Goal: Task Accomplishment & Management: Use online tool/utility

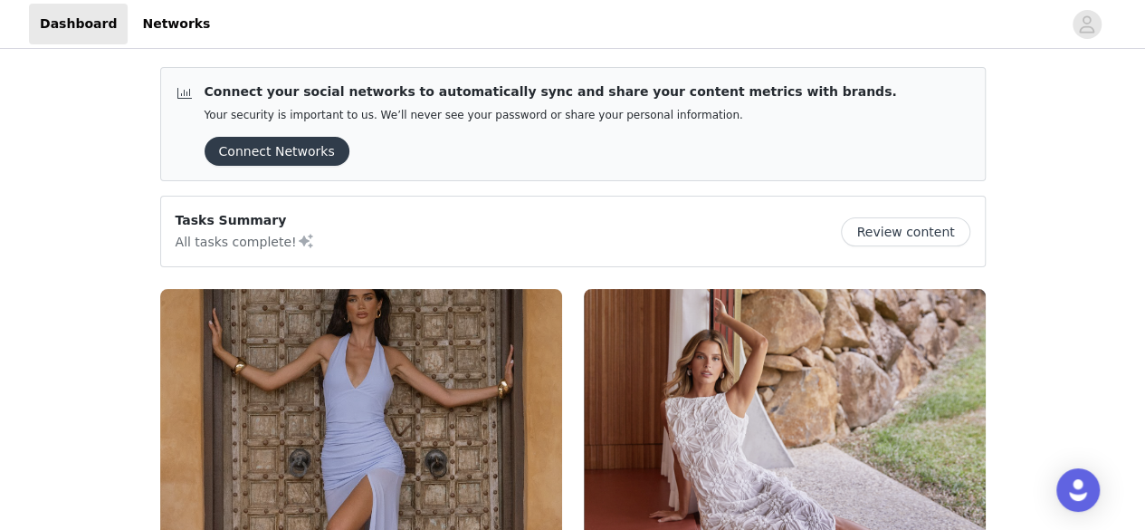
scroll to position [272, 0]
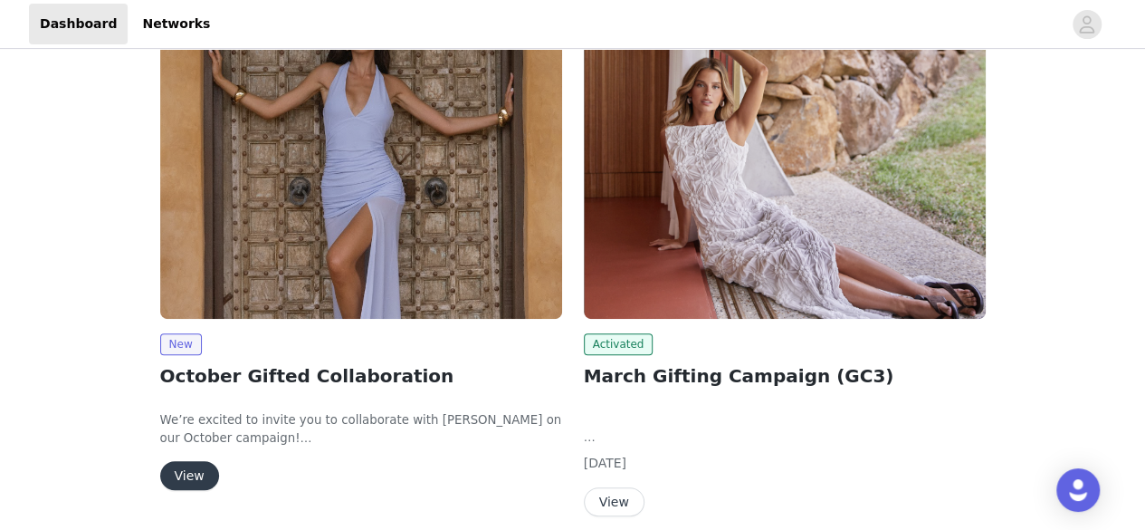
click at [190, 475] on button "View" at bounding box center [189, 475] width 59 height 29
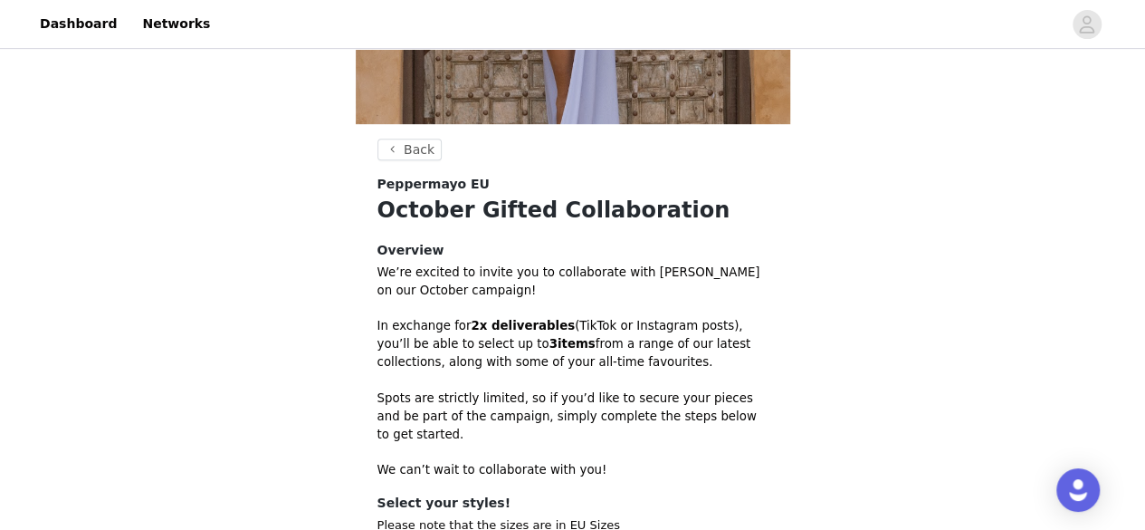
scroll to position [629, 0]
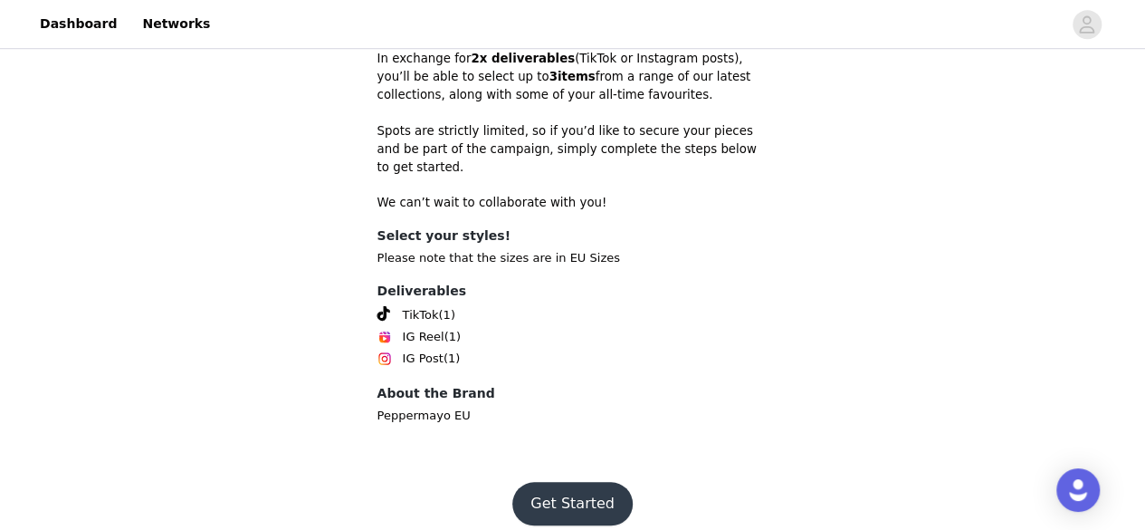
click at [578, 496] on button "Get Started" at bounding box center [572, 503] width 120 height 43
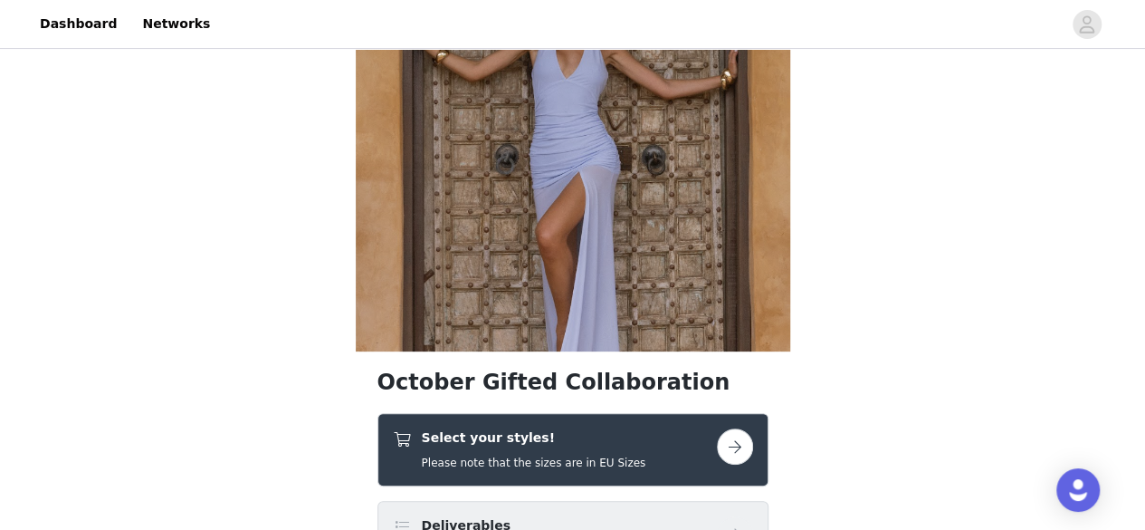
scroll to position [362, 0]
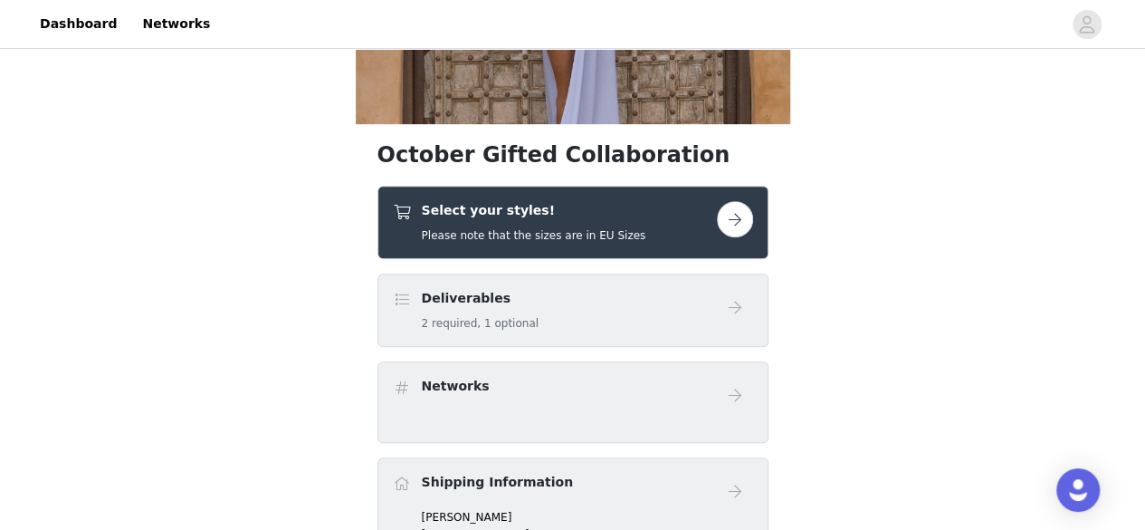
click at [728, 215] on button "button" at bounding box center [735, 219] width 36 height 36
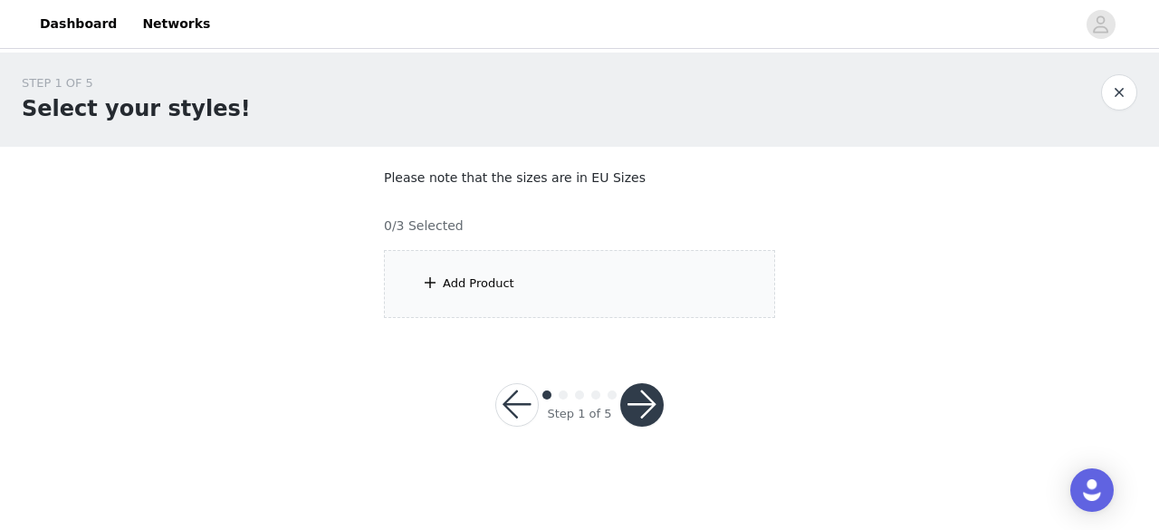
click at [429, 276] on span at bounding box center [430, 283] width 18 height 22
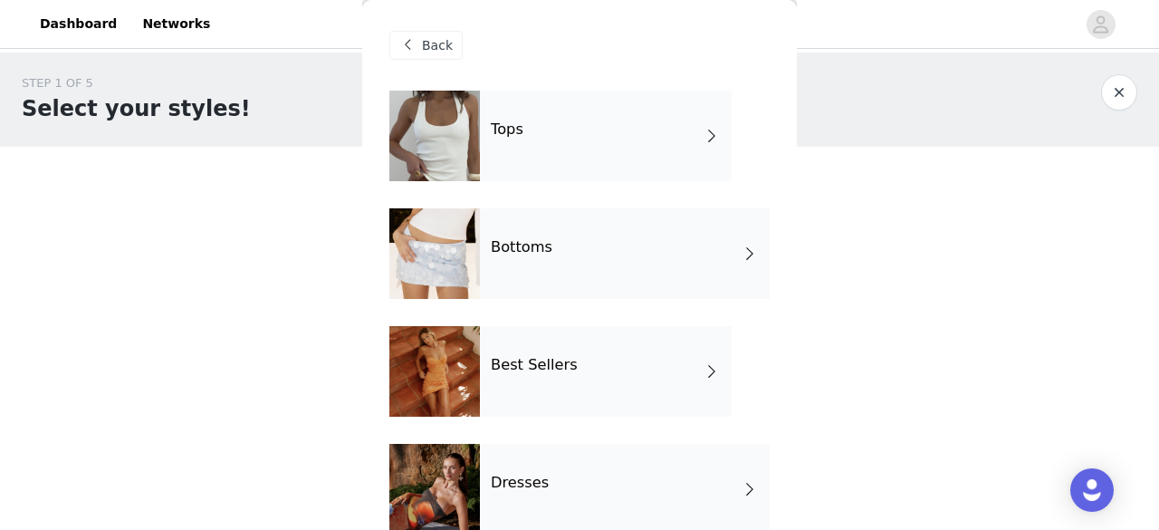
click at [431, 46] on span "Back" at bounding box center [437, 45] width 31 height 19
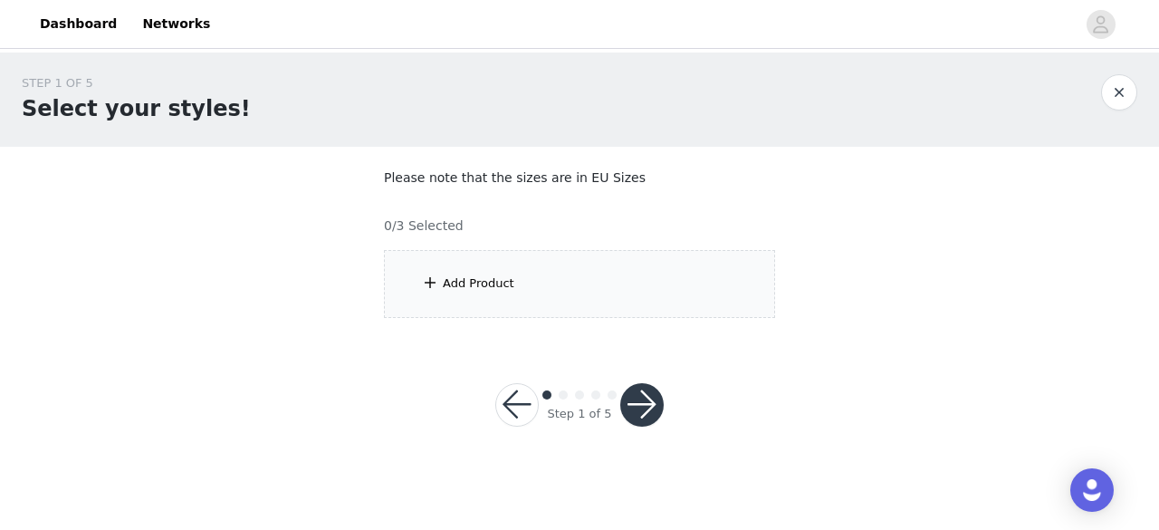
click at [461, 278] on div "Add Product" at bounding box center [479, 283] width 72 height 18
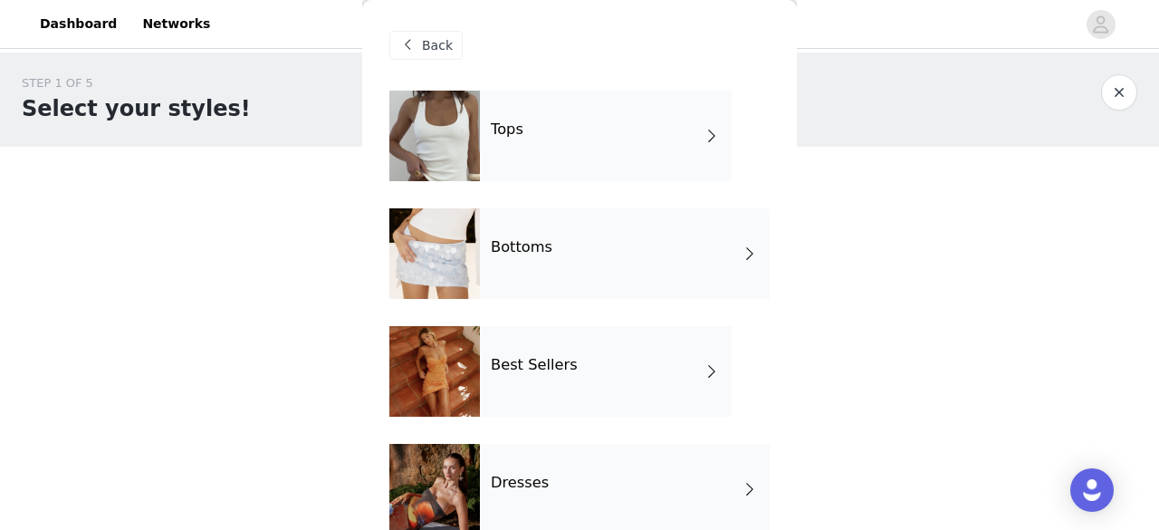
click at [686, 140] on div "Tops" at bounding box center [606, 136] width 252 height 91
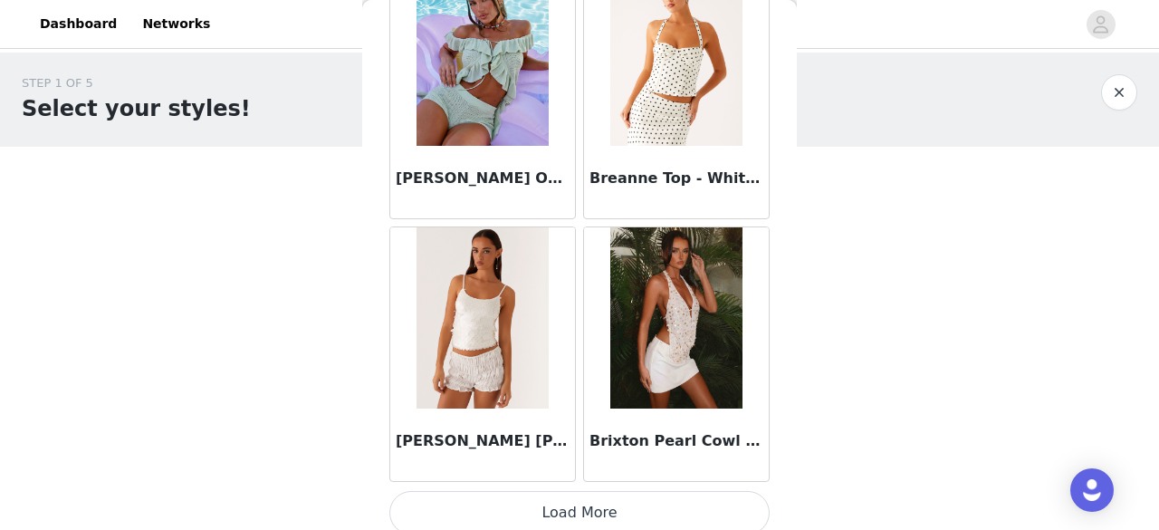
scroll to position [2234, 0]
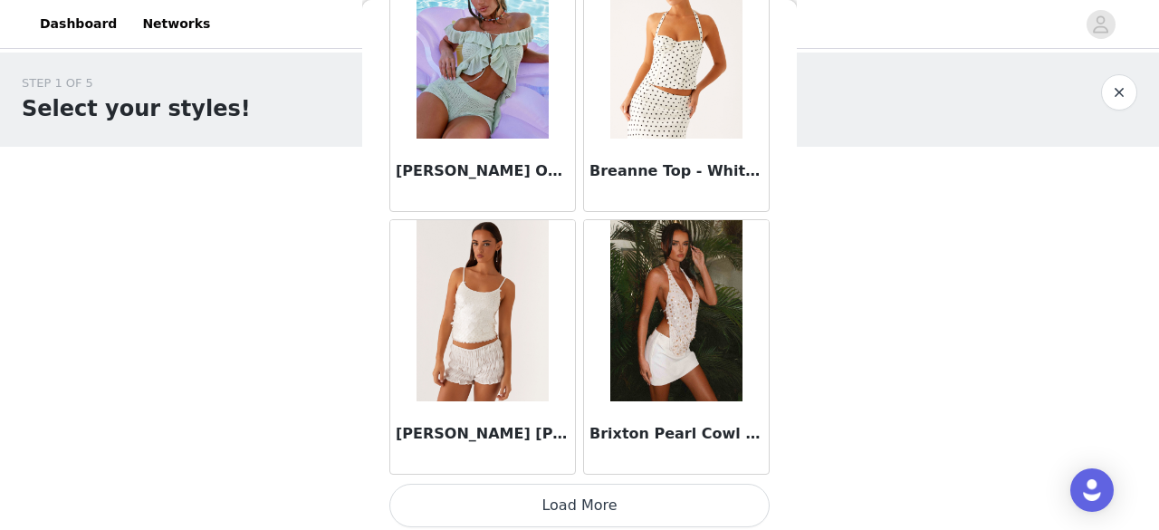
click at [625, 495] on button "Load More" at bounding box center [579, 504] width 380 height 43
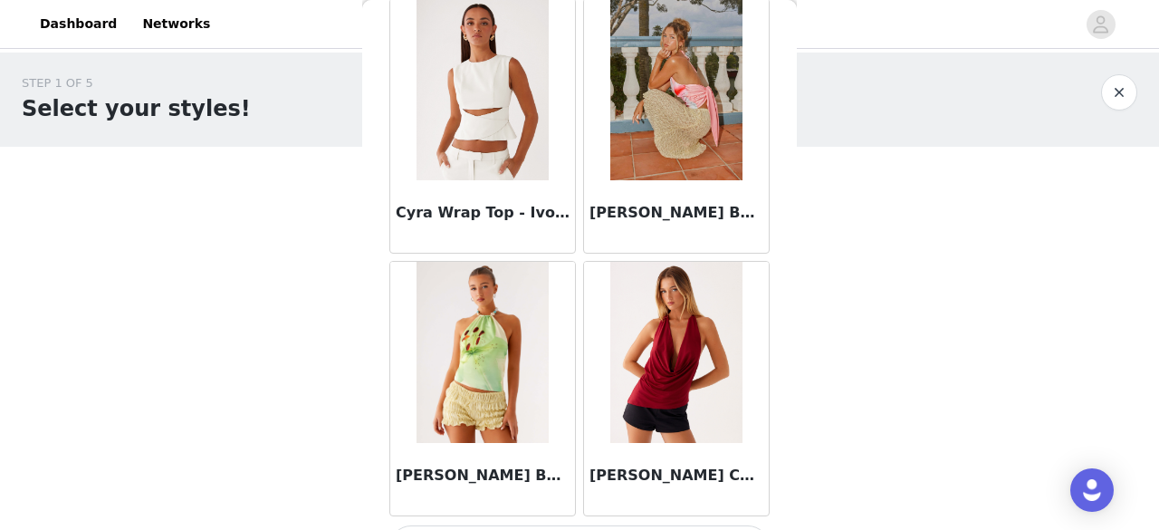
scroll to position [4854, 0]
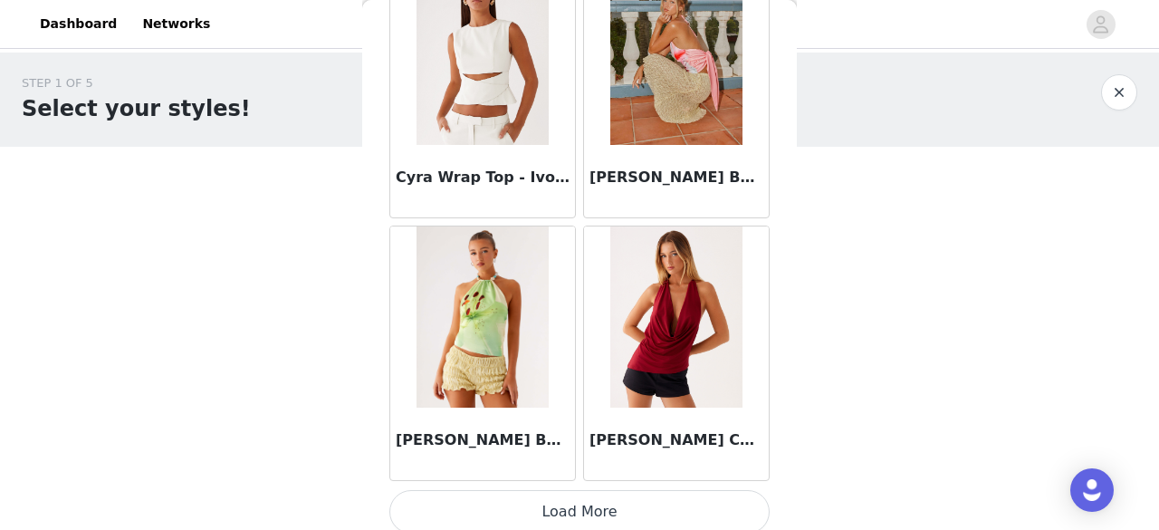
click at [660, 500] on button "Load More" at bounding box center [579, 511] width 380 height 43
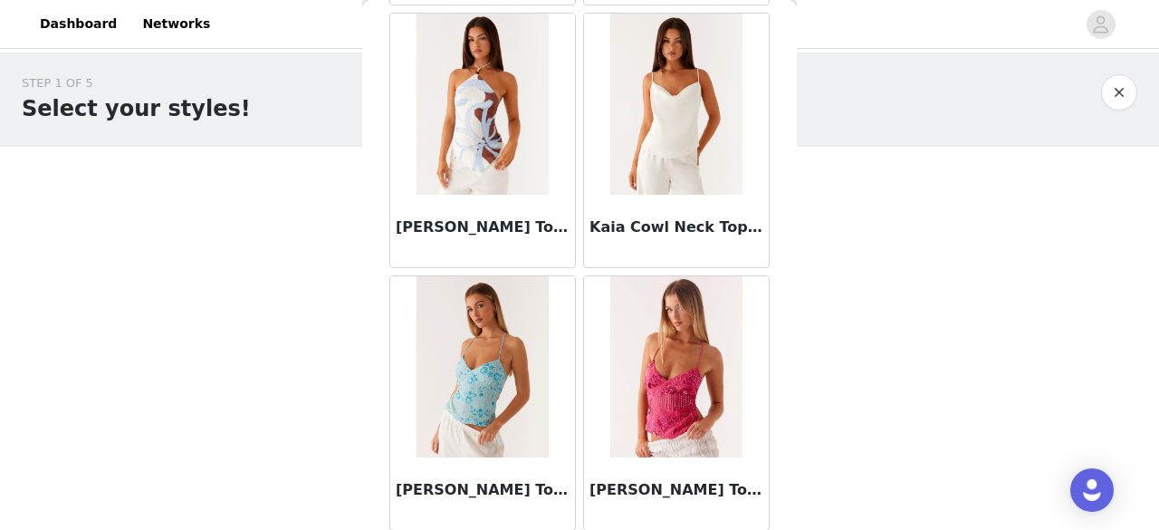
scroll to position [7473, 0]
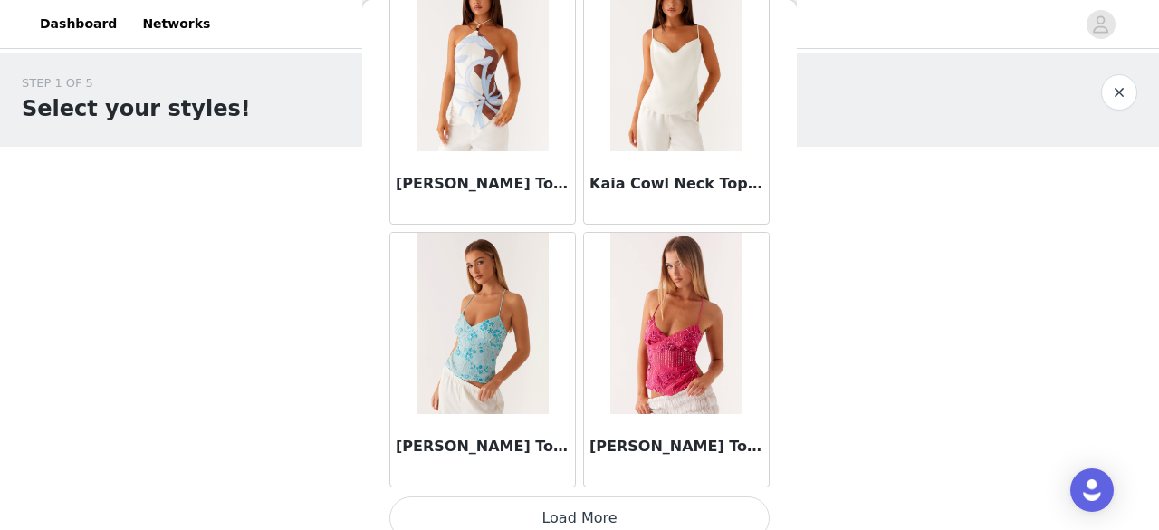
click at [666, 500] on button "Load More" at bounding box center [579, 517] width 380 height 43
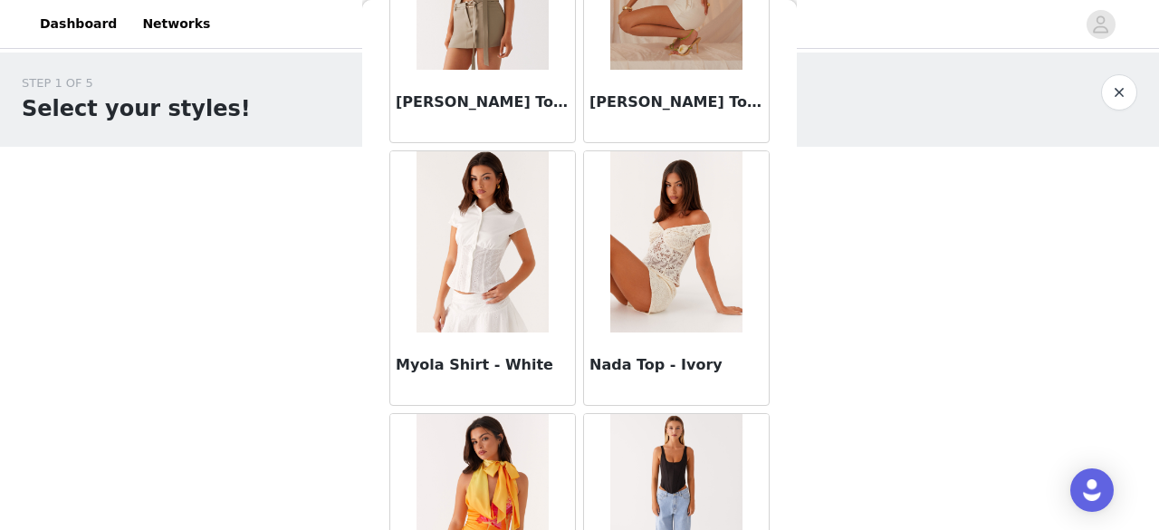
scroll to position [10093, 0]
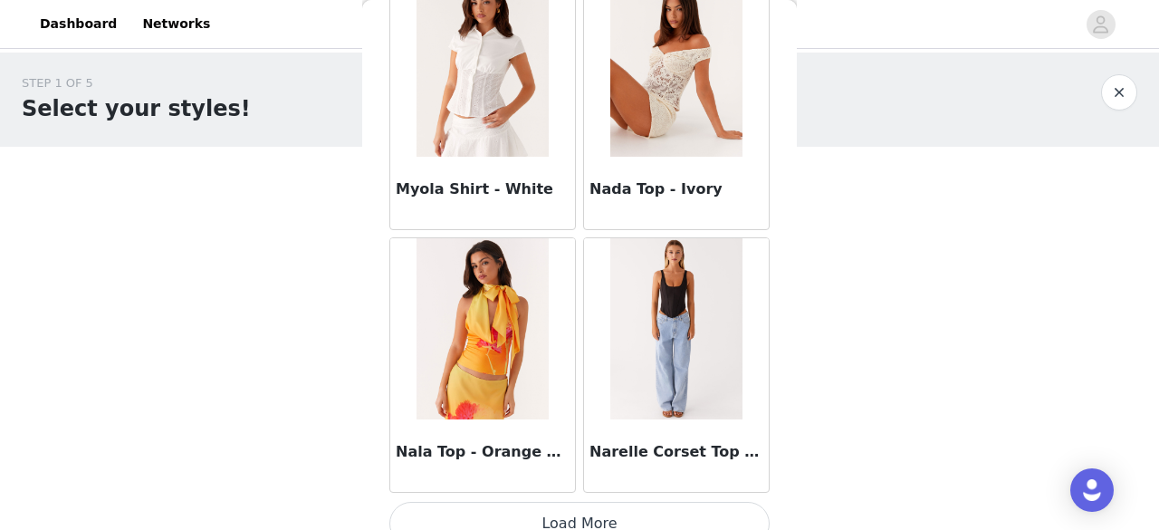
click at [605, 505] on button "Load More" at bounding box center [579, 523] width 380 height 43
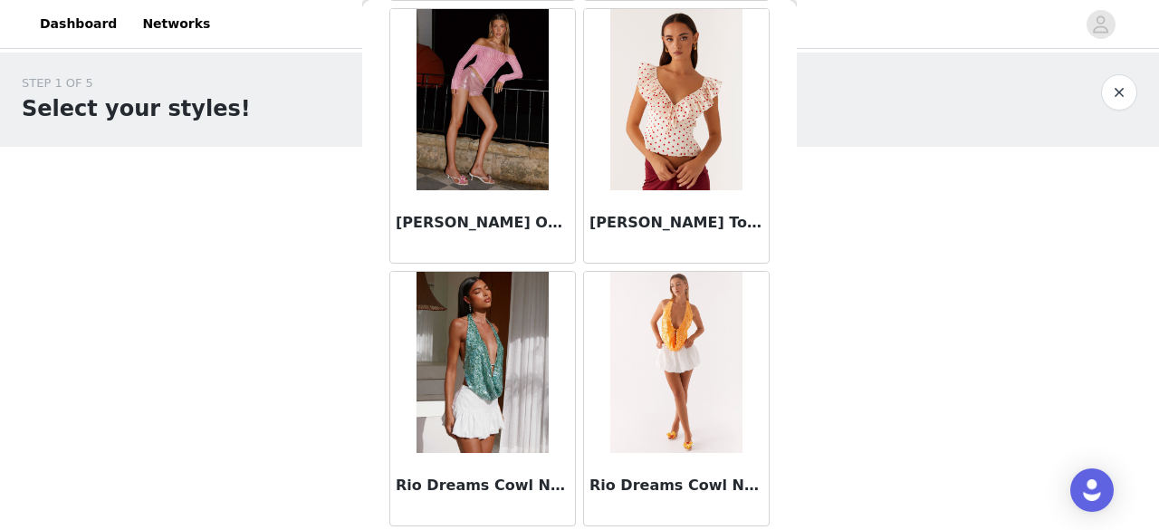
scroll to position [12712, 0]
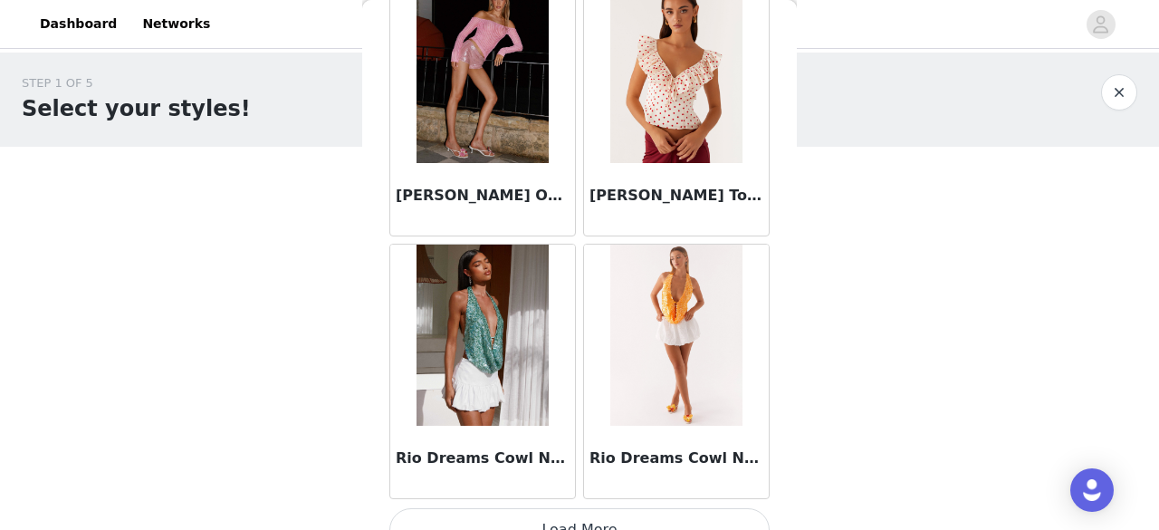
click at [572, 508] on button "Load More" at bounding box center [579, 529] width 380 height 43
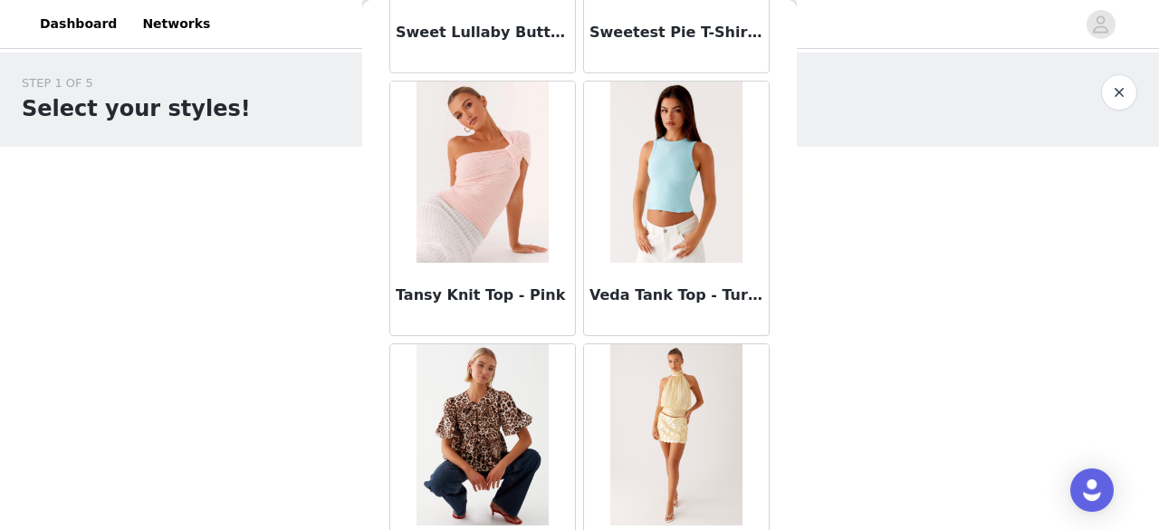
scroll to position [15332, 0]
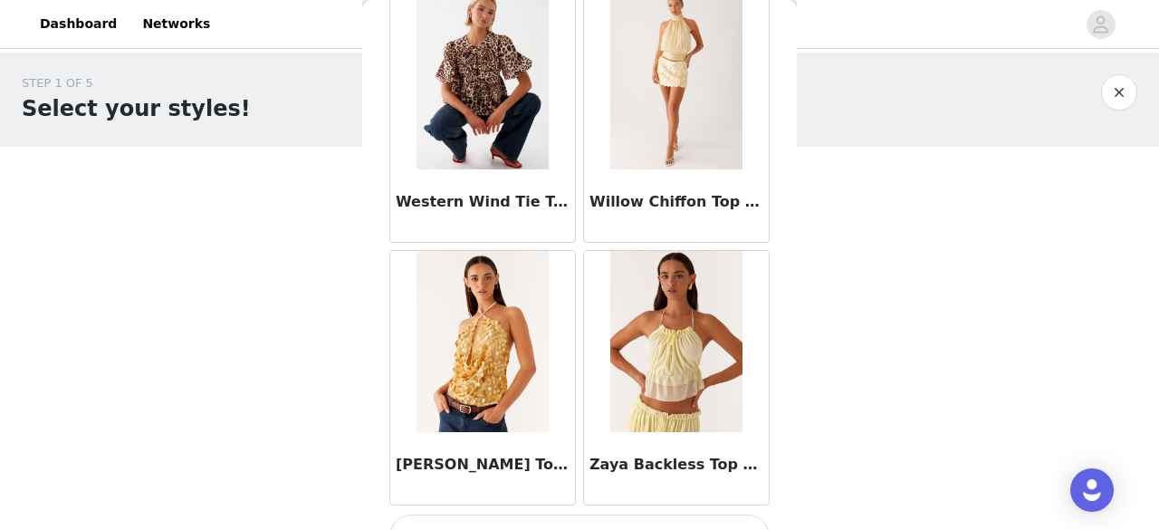
click at [581, 514] on button "Load More" at bounding box center [579, 535] width 380 height 43
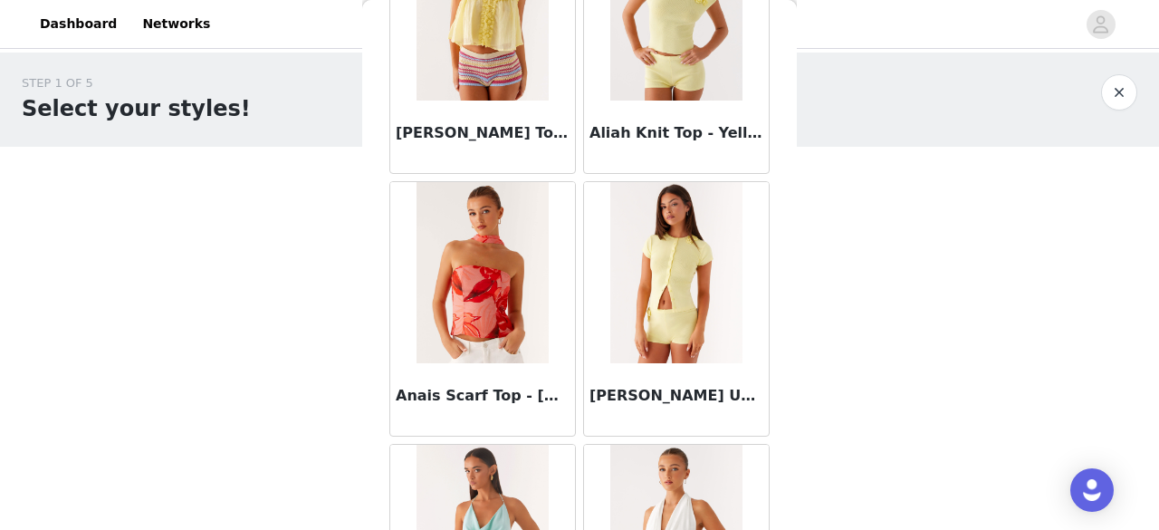
scroll to position [0, 0]
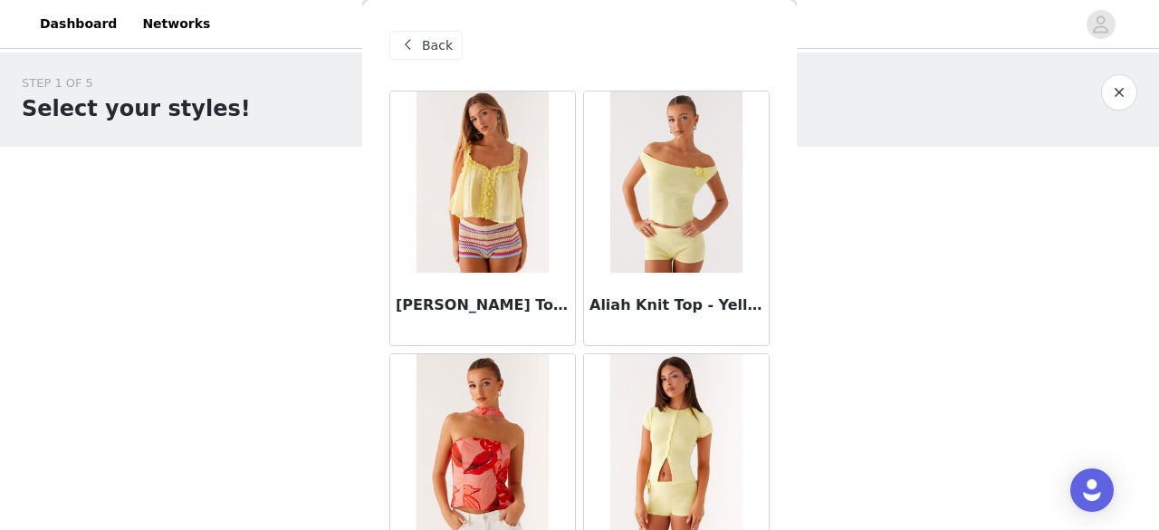
click at [435, 39] on span "Back" at bounding box center [437, 45] width 31 height 19
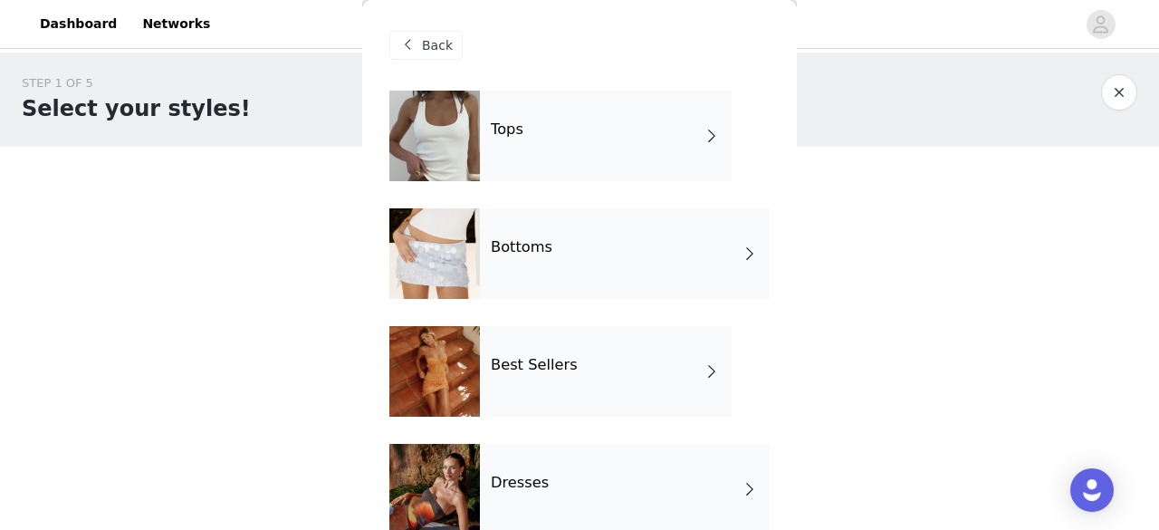
click at [563, 365] on h4 "Best Sellers" at bounding box center [534, 365] width 87 height 16
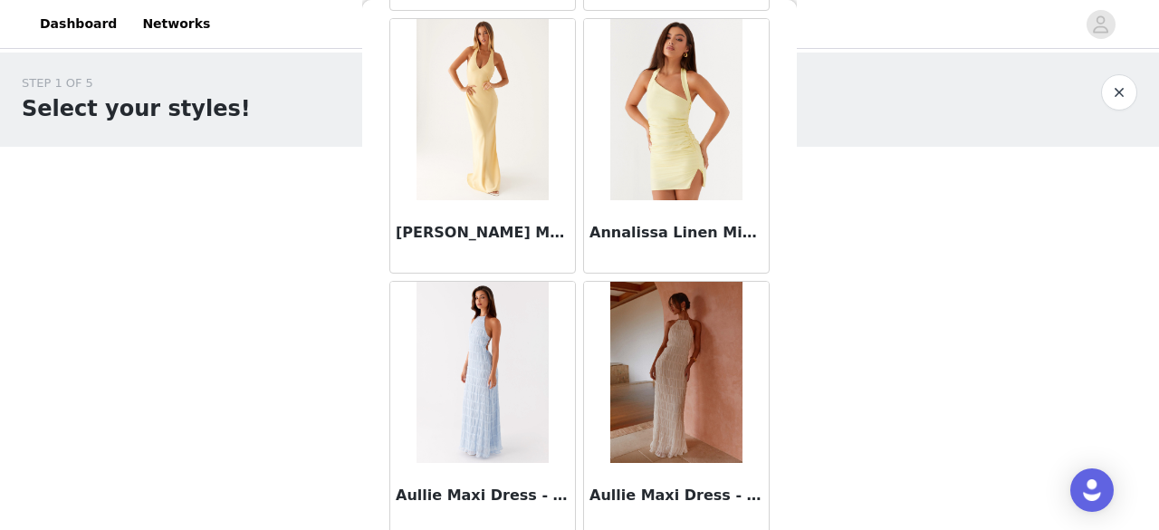
scroll to position [2234, 0]
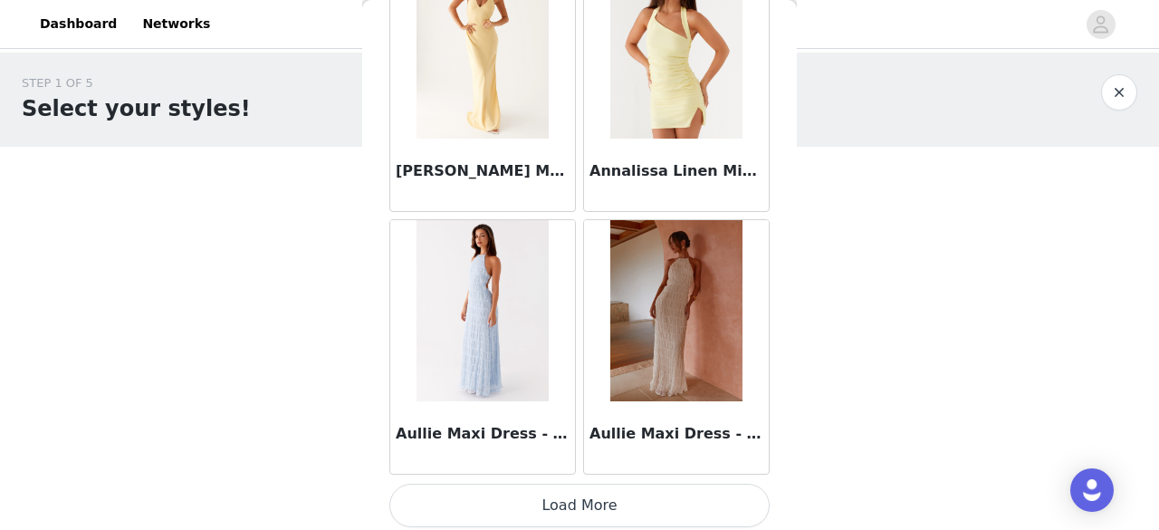
click at [604, 506] on button "Load More" at bounding box center [579, 504] width 380 height 43
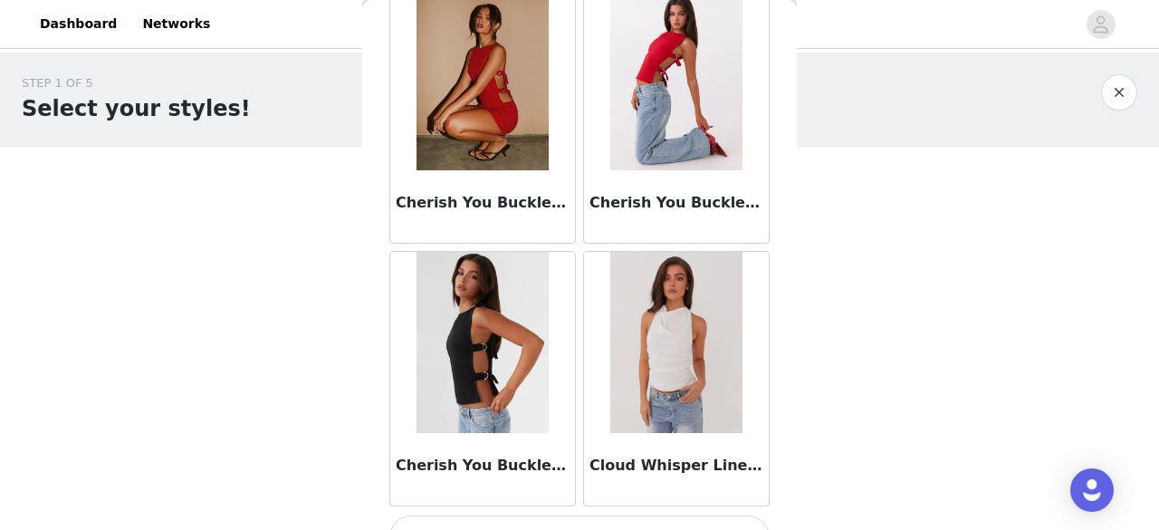
scroll to position [4854, 0]
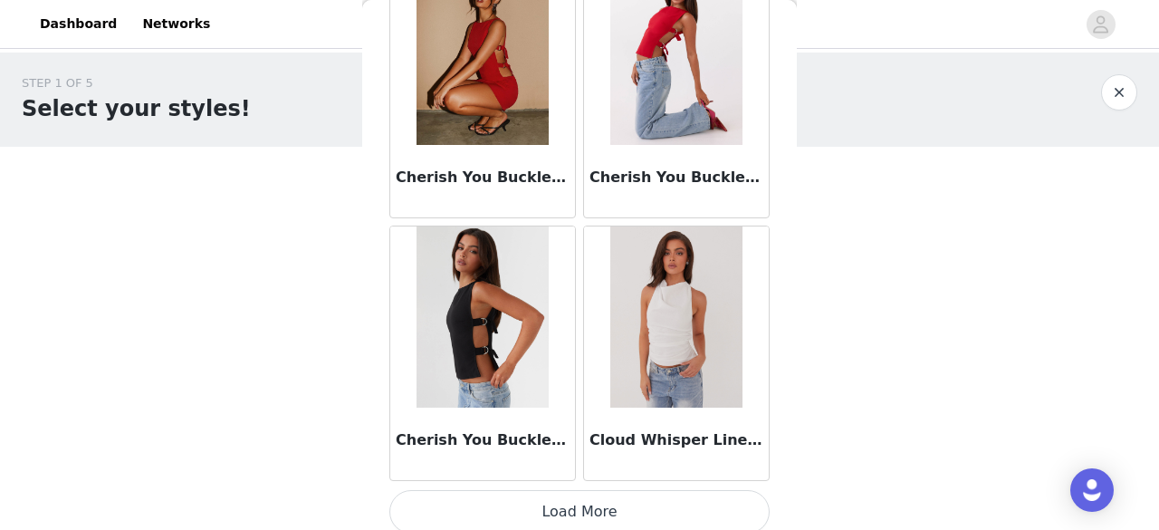
click at [633, 502] on button "Load More" at bounding box center [579, 511] width 380 height 43
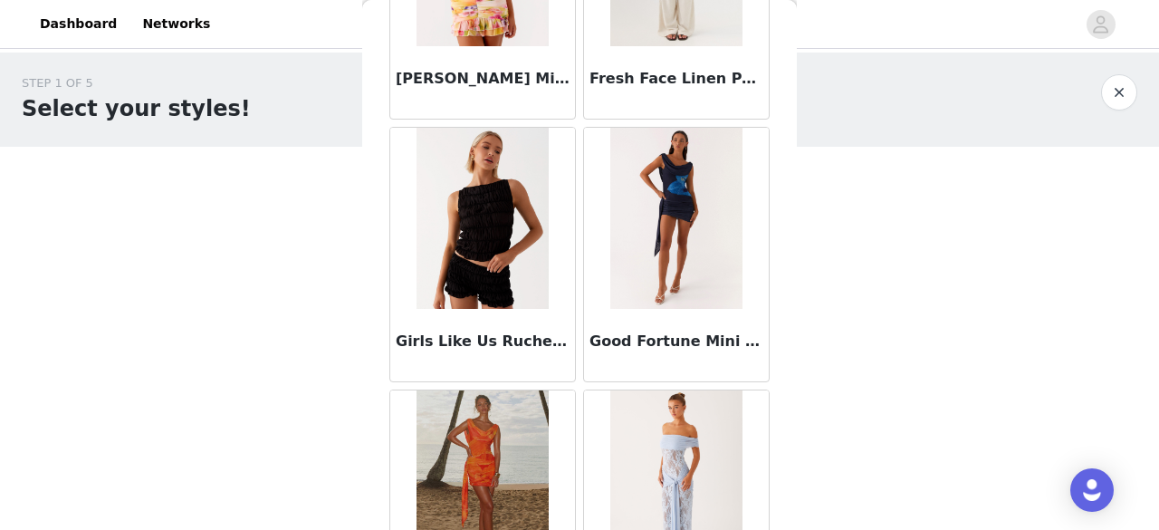
scroll to position [7473, 0]
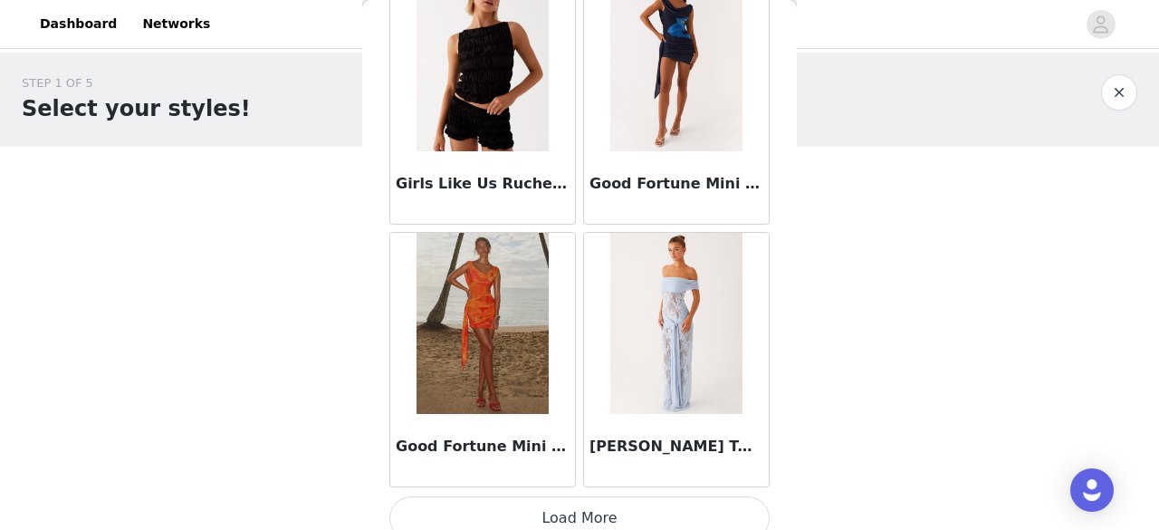
click at [606, 499] on button "Load More" at bounding box center [579, 517] width 380 height 43
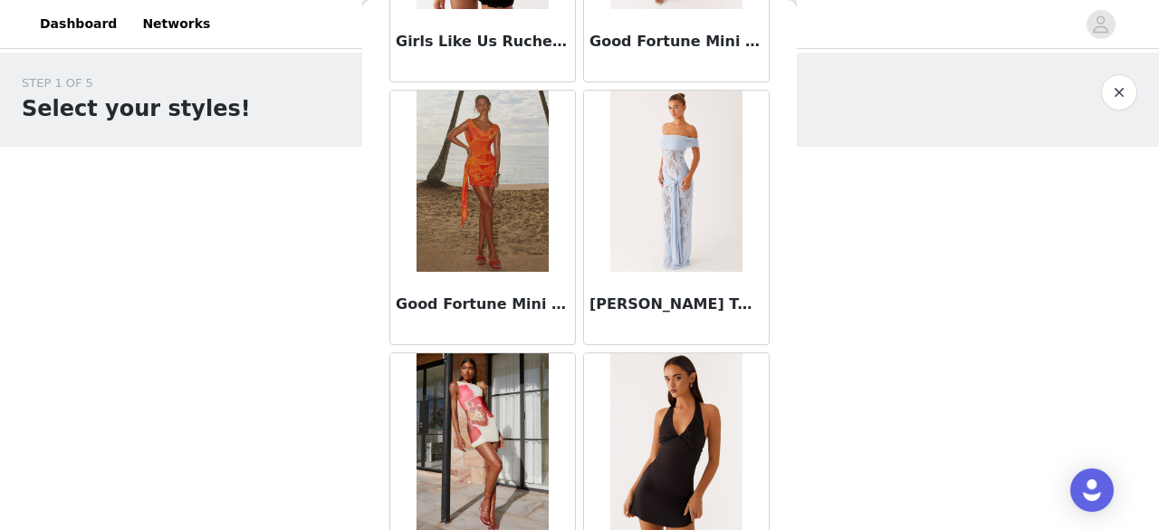
scroll to position [7835, 0]
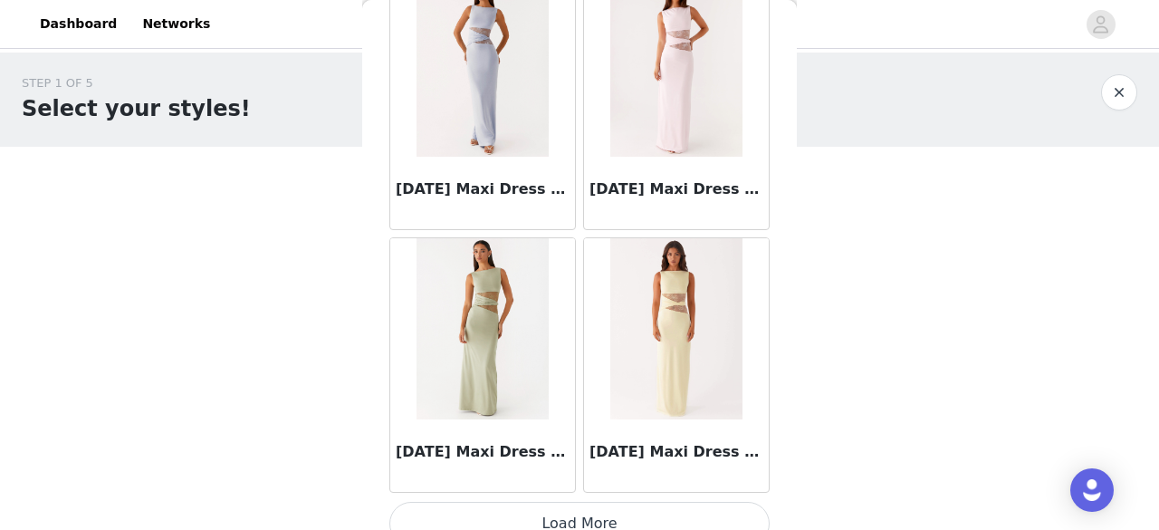
click at [637, 504] on button "Load More" at bounding box center [579, 523] width 380 height 43
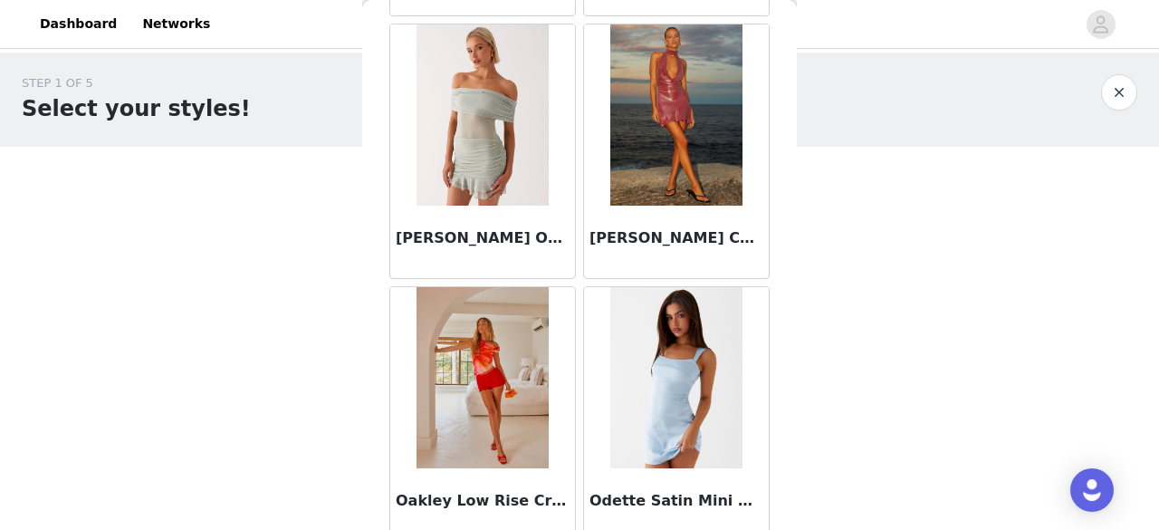
scroll to position [12712, 0]
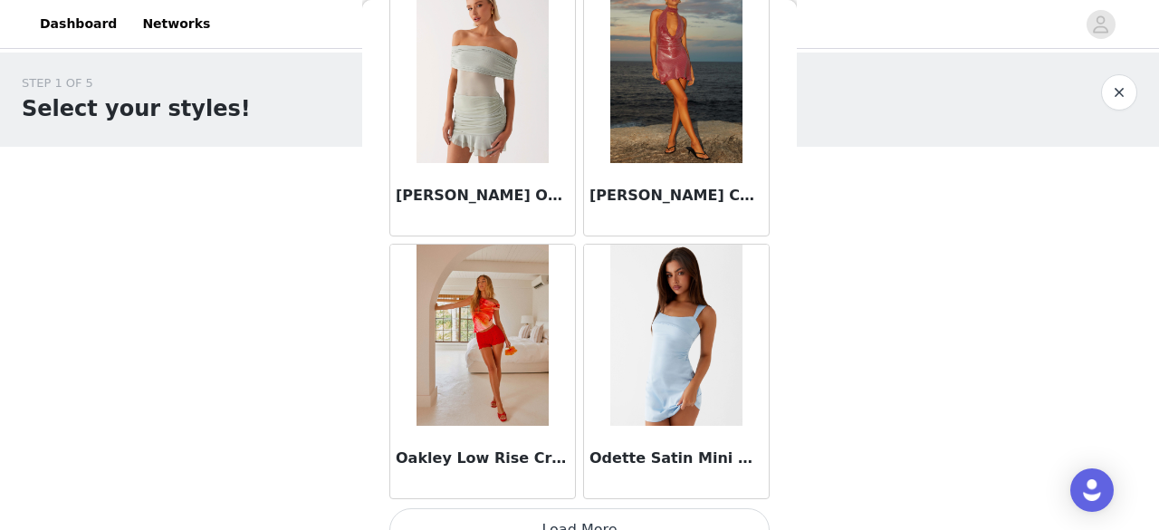
click at [614, 508] on button "Load More" at bounding box center [579, 529] width 380 height 43
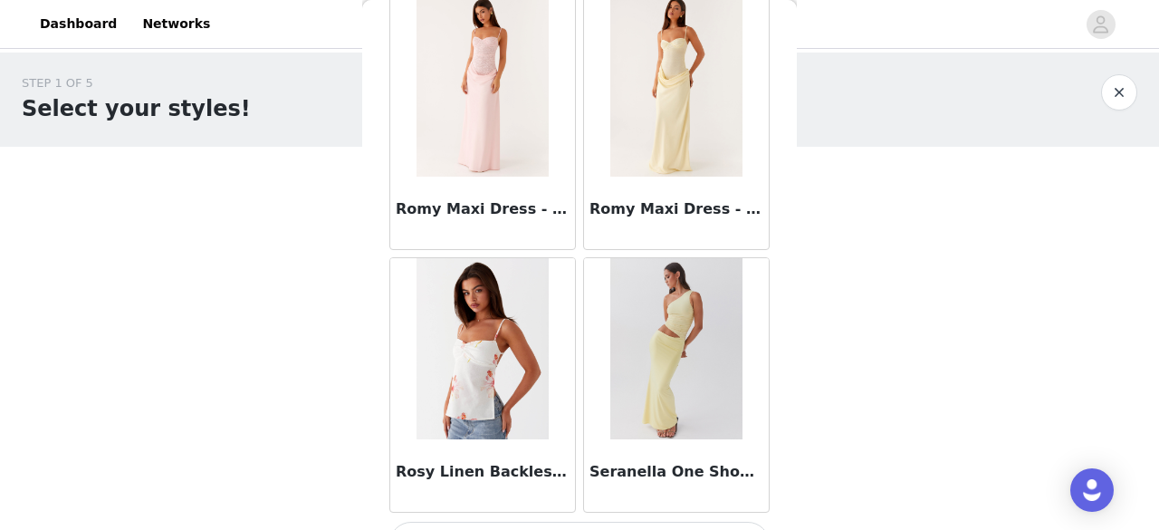
scroll to position [15332, 0]
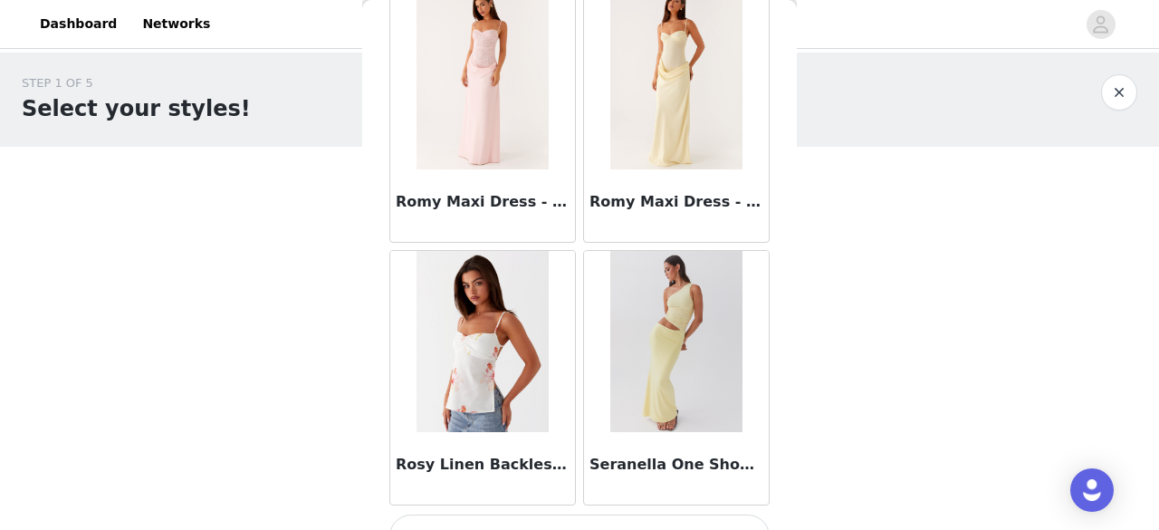
click at [574, 514] on button "Load More" at bounding box center [579, 535] width 380 height 43
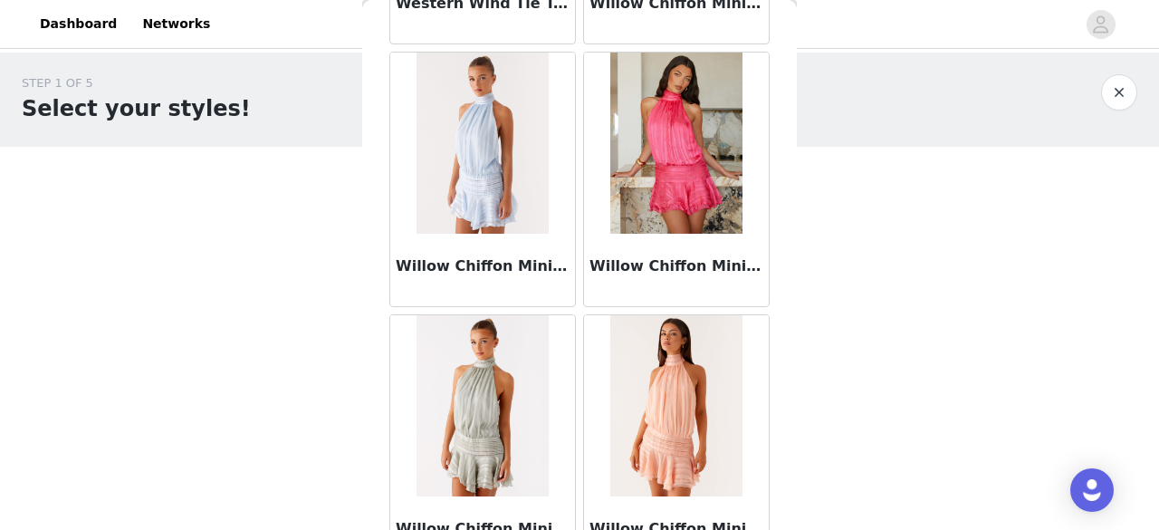
scroll to position [17952, 0]
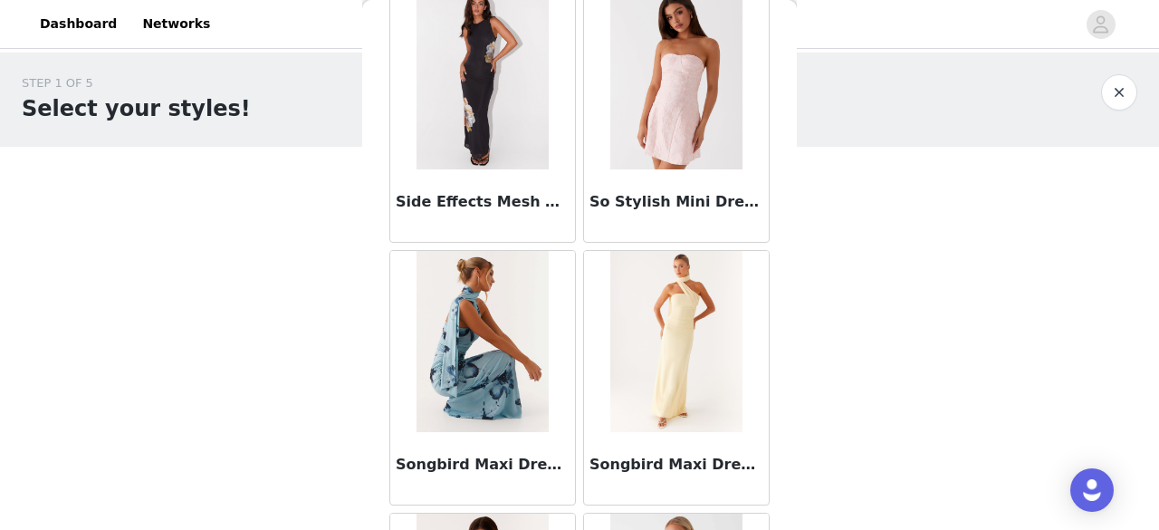
scroll to position [0, 0]
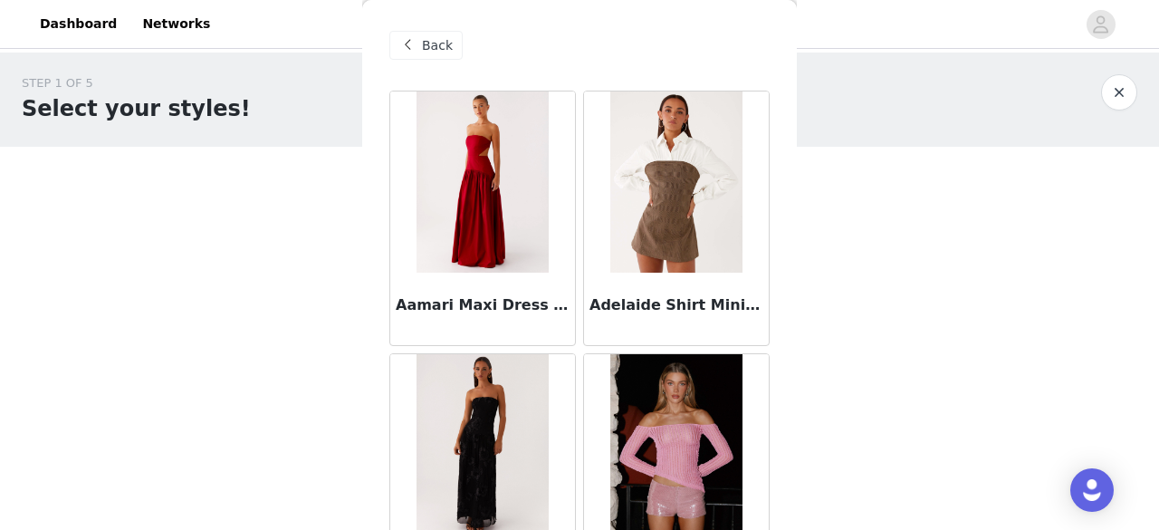
click at [424, 41] on span "Back" at bounding box center [437, 45] width 31 height 19
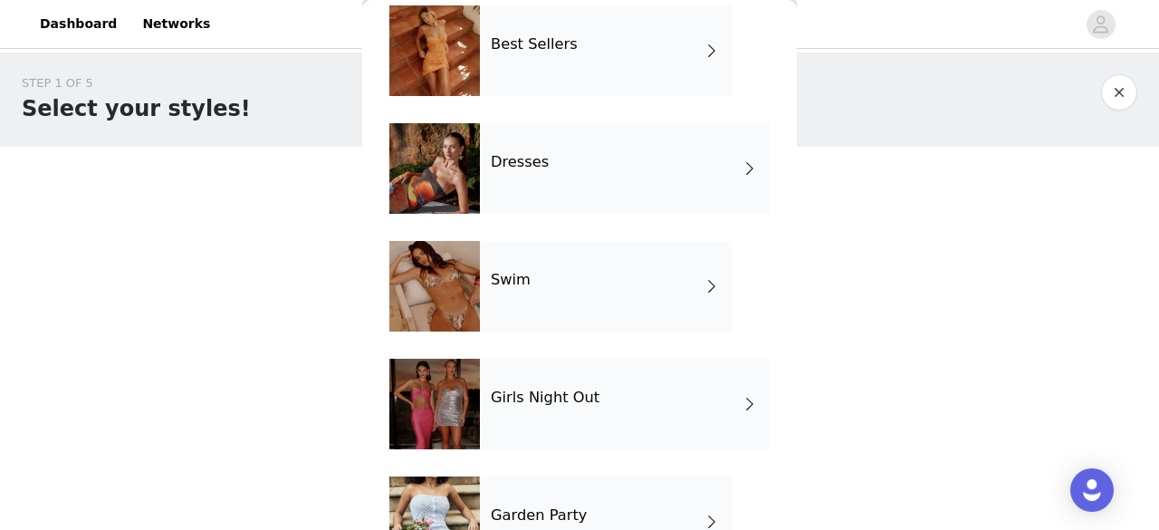
scroll to position [502, 0]
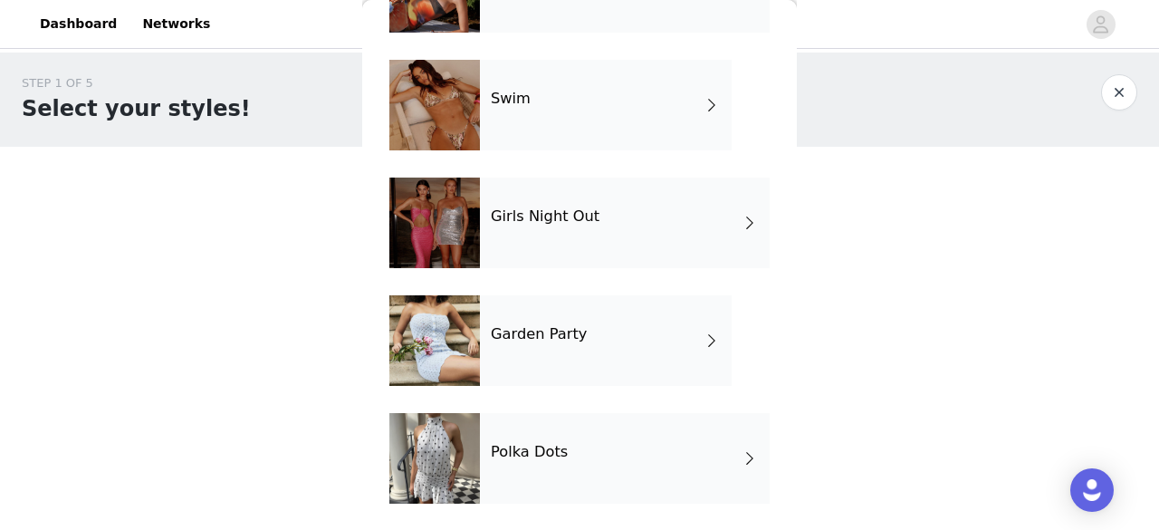
click at [596, 454] on div "Polka Dots" at bounding box center [625, 458] width 290 height 91
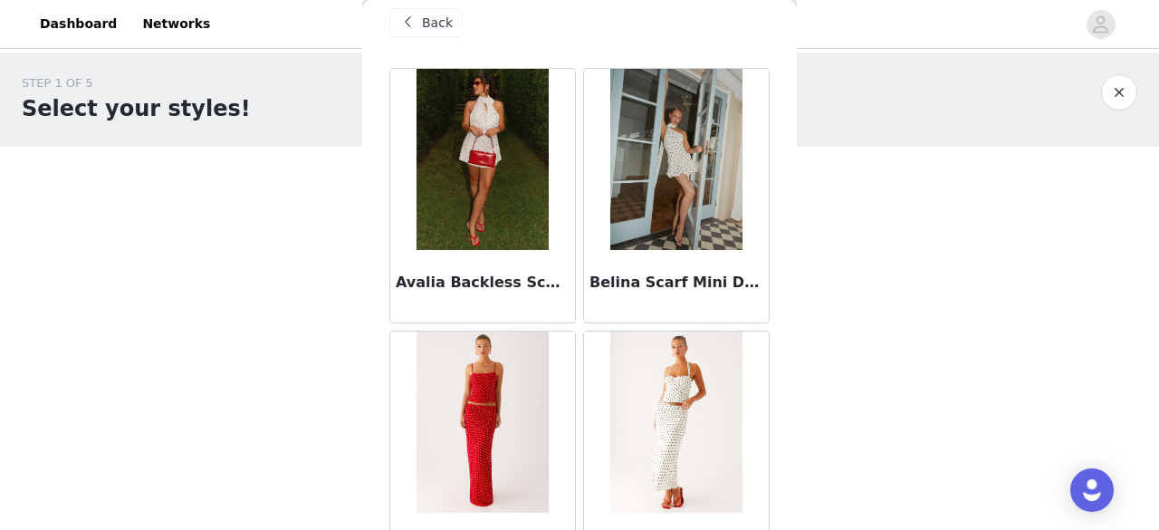
scroll to position [0, 0]
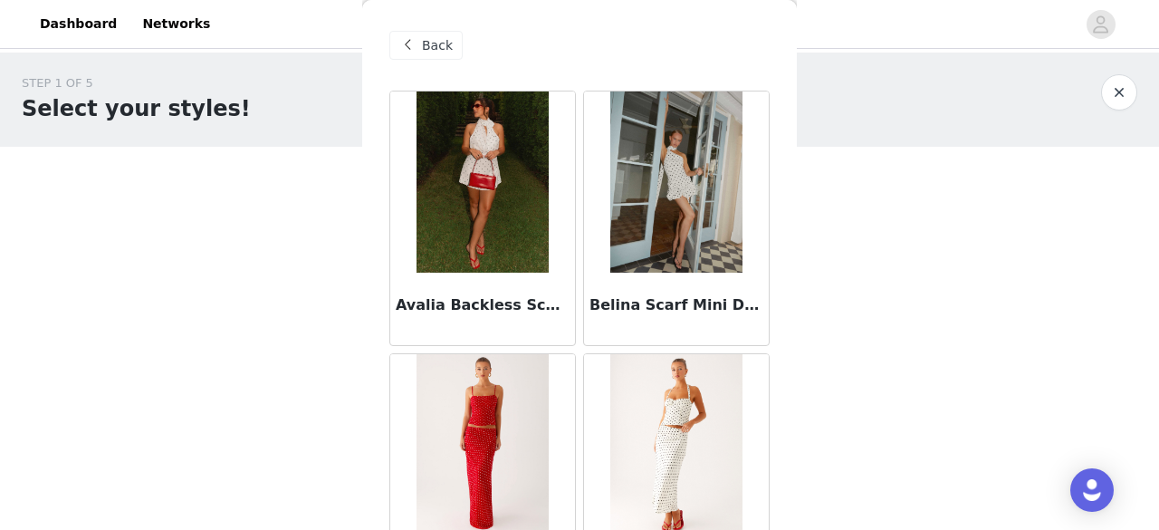
click at [426, 33] on div "Back" at bounding box center [425, 45] width 73 height 29
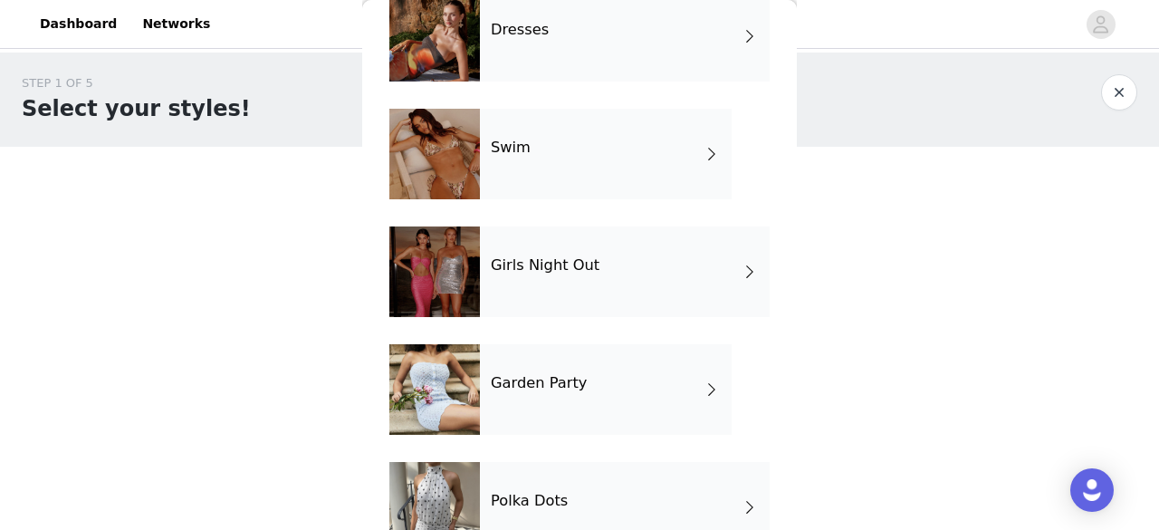
scroll to position [502, 0]
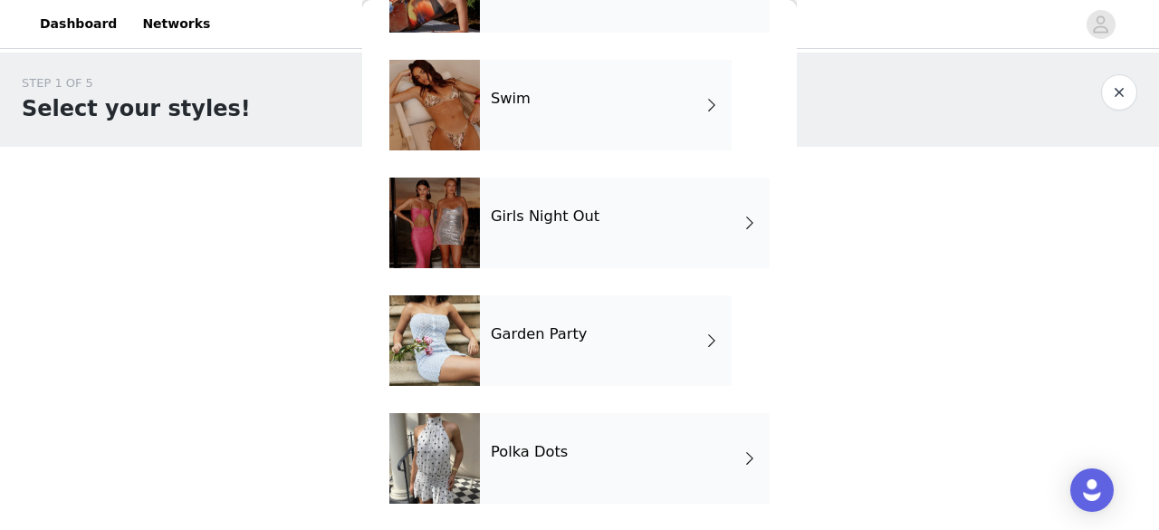
click at [556, 314] on div "Garden Party" at bounding box center [606, 340] width 252 height 91
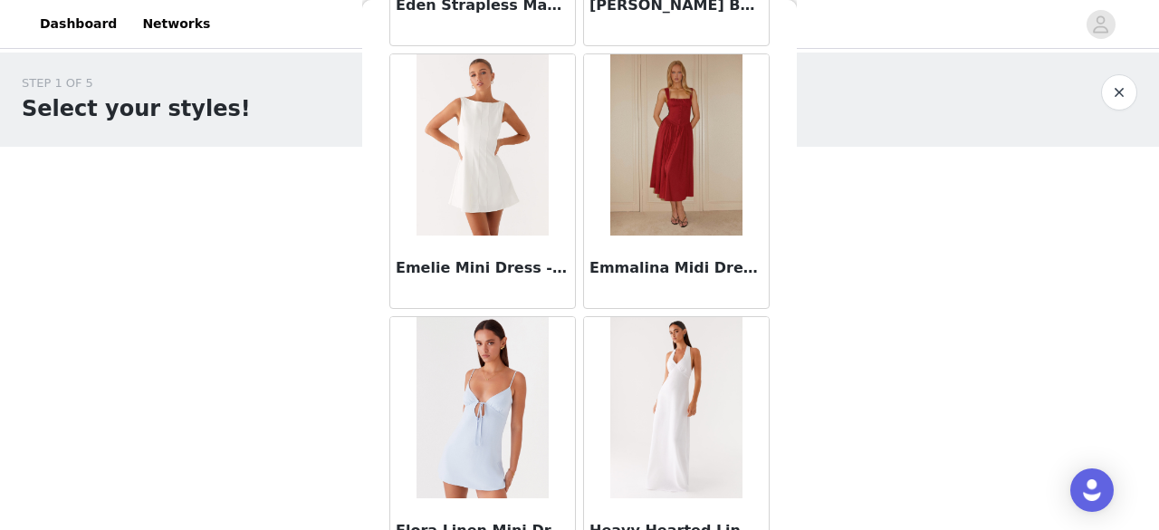
scroll to position [2234, 0]
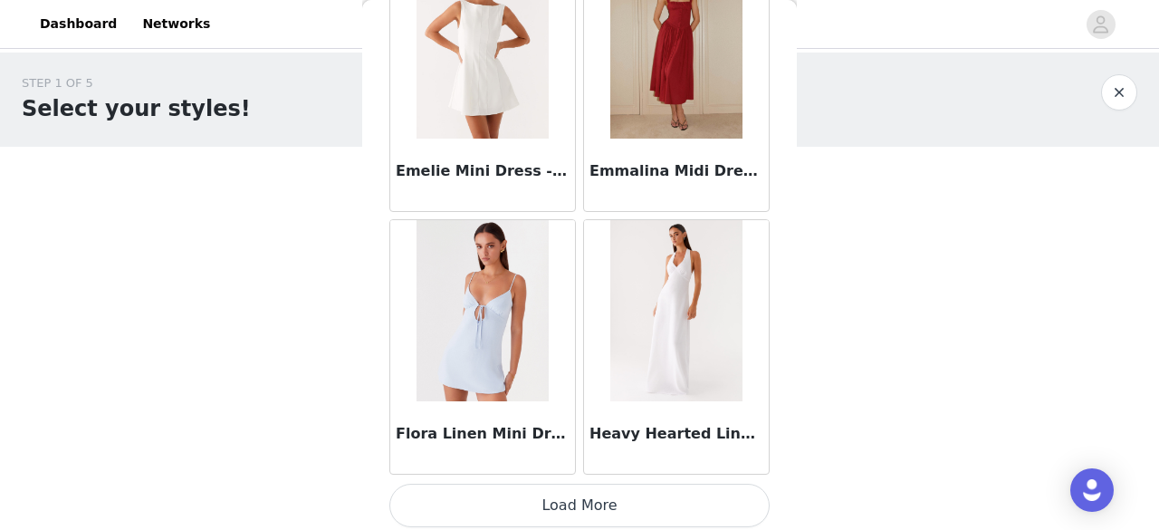
click at [650, 496] on button "Load More" at bounding box center [579, 504] width 380 height 43
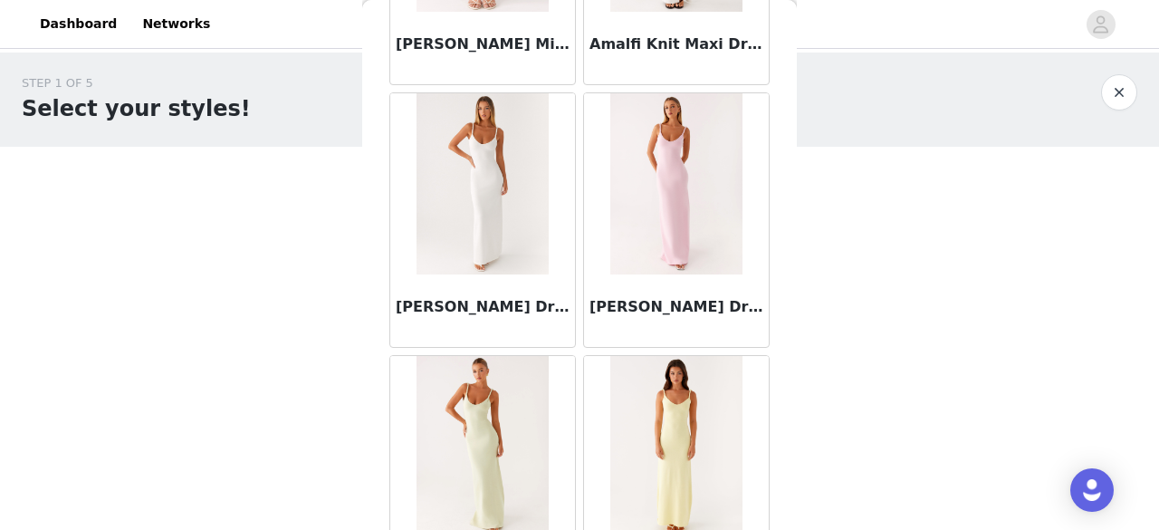
scroll to position [0, 0]
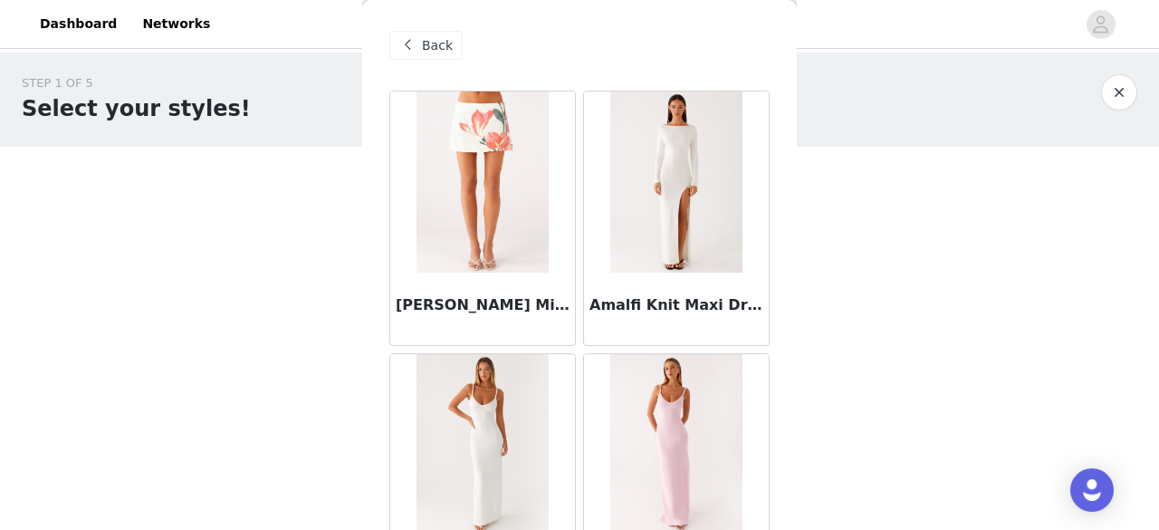
click at [442, 40] on span "Back" at bounding box center [437, 45] width 31 height 19
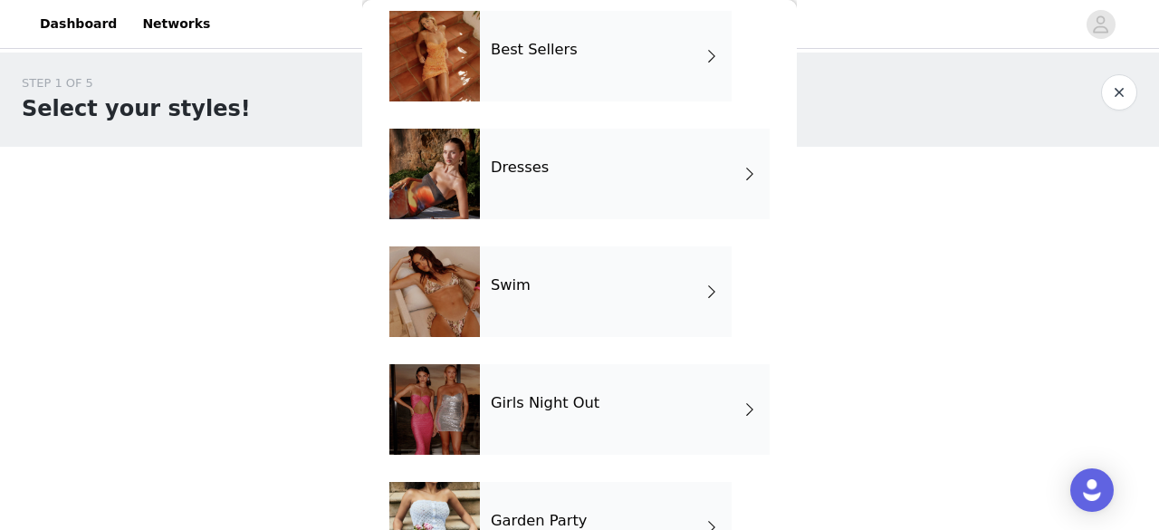
scroll to position [502, 0]
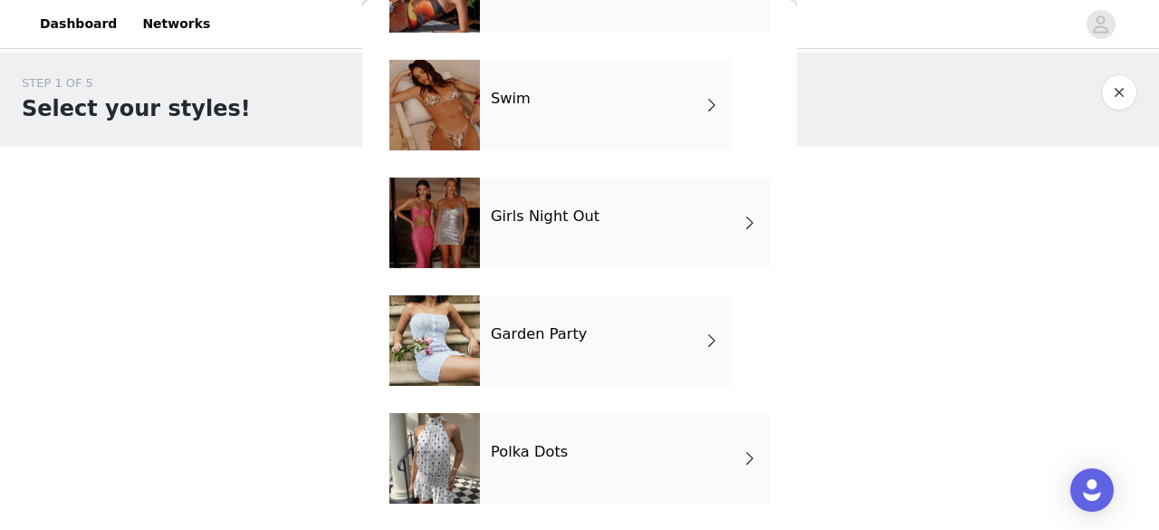
click at [576, 330] on h4 "Garden Party" at bounding box center [539, 334] width 96 height 16
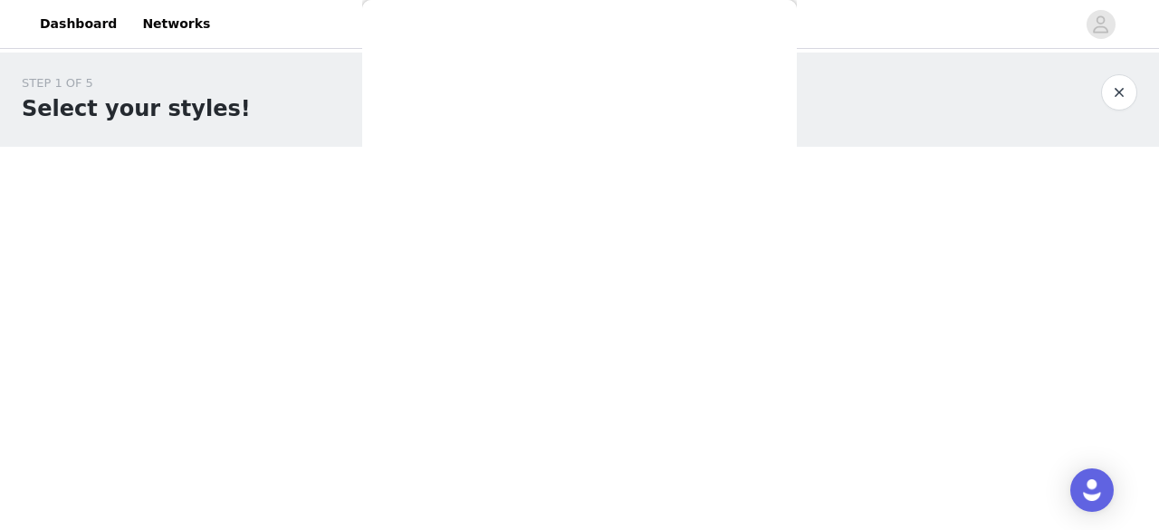
scroll to position [0, 0]
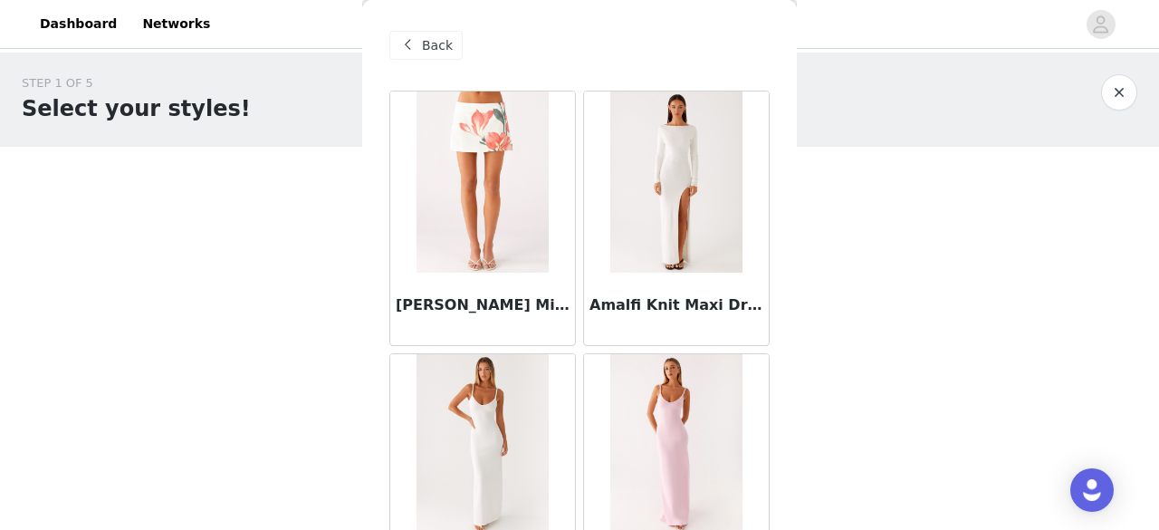
click at [426, 42] on span "Back" at bounding box center [437, 45] width 31 height 19
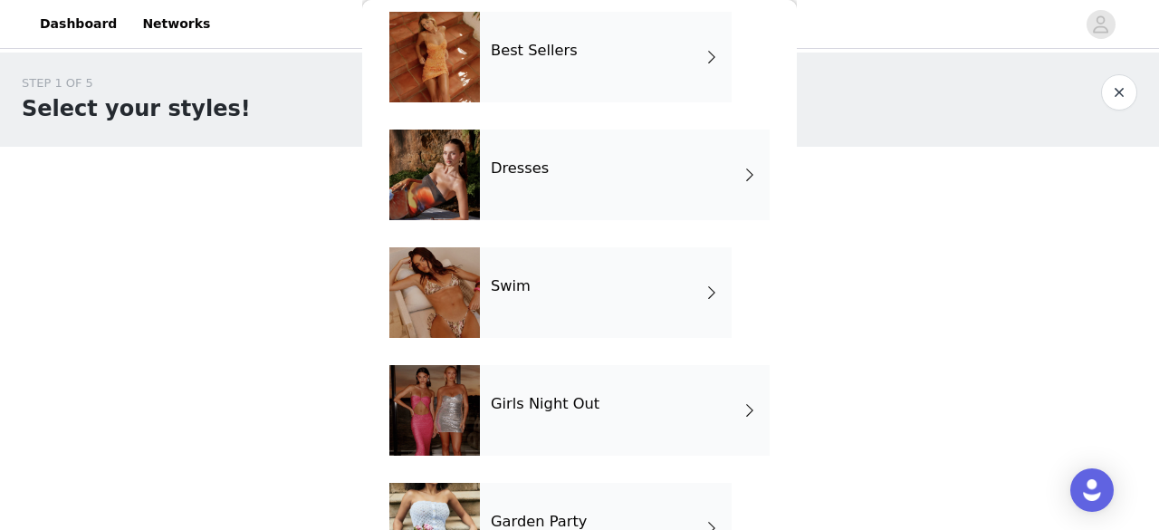
scroll to position [502, 0]
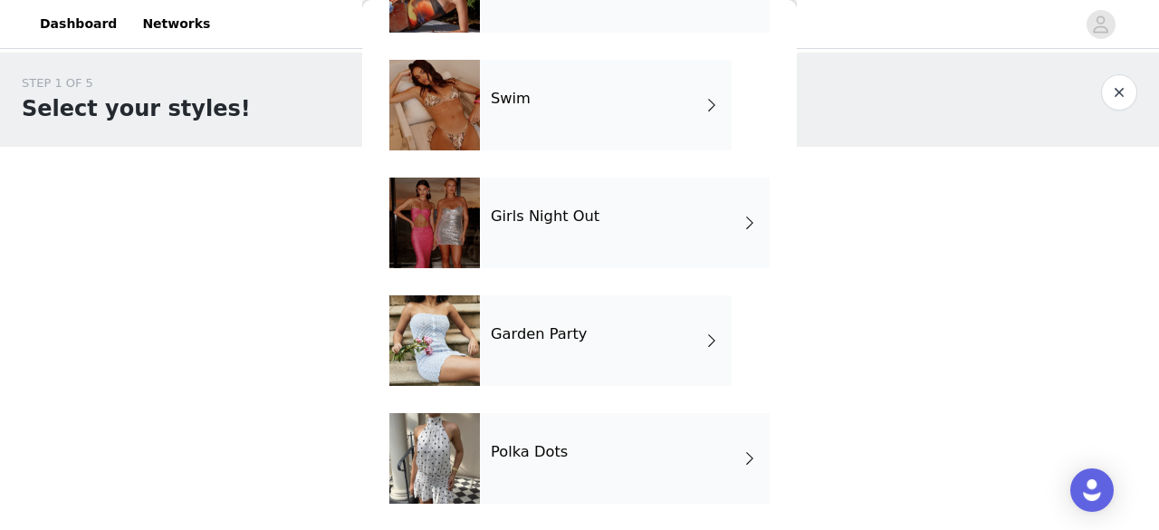
click at [583, 224] on h4 "Girls Night Out" at bounding box center [545, 216] width 109 height 16
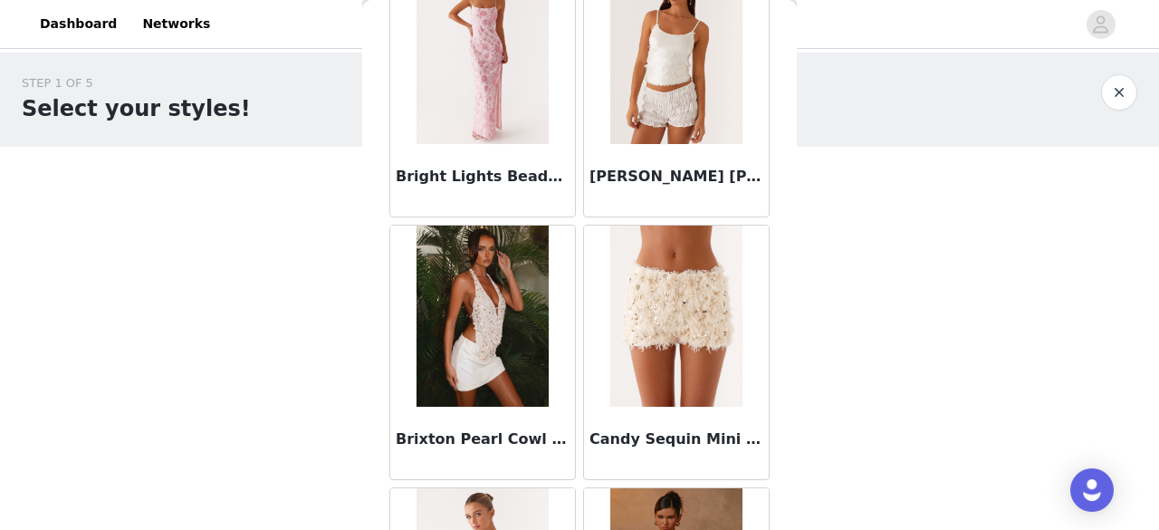
scroll to position [1992, 0]
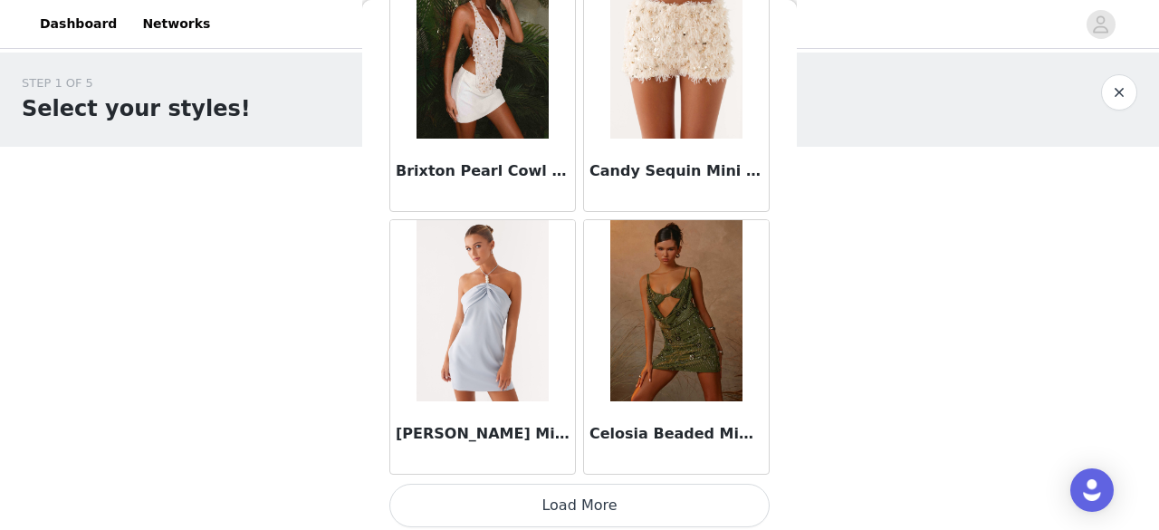
click at [631, 500] on button "Load More" at bounding box center [579, 504] width 380 height 43
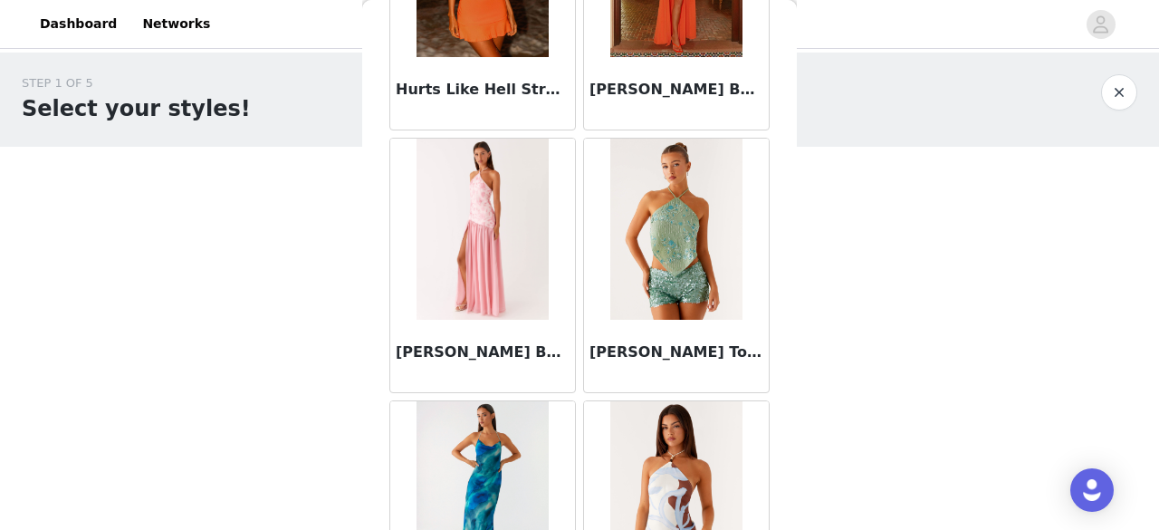
scroll to position [4854, 0]
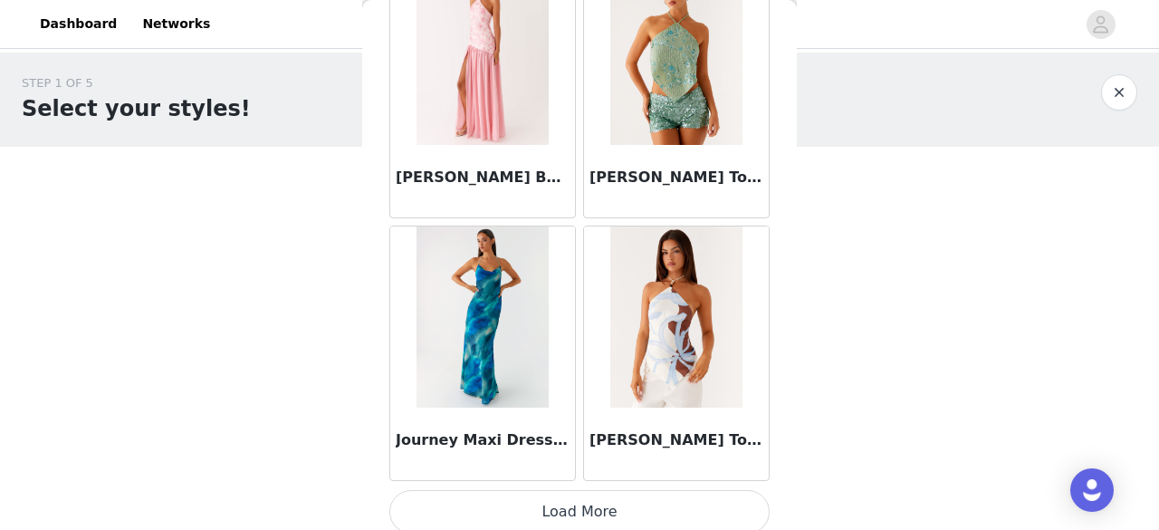
click at [569, 499] on button "Load More" at bounding box center [579, 511] width 380 height 43
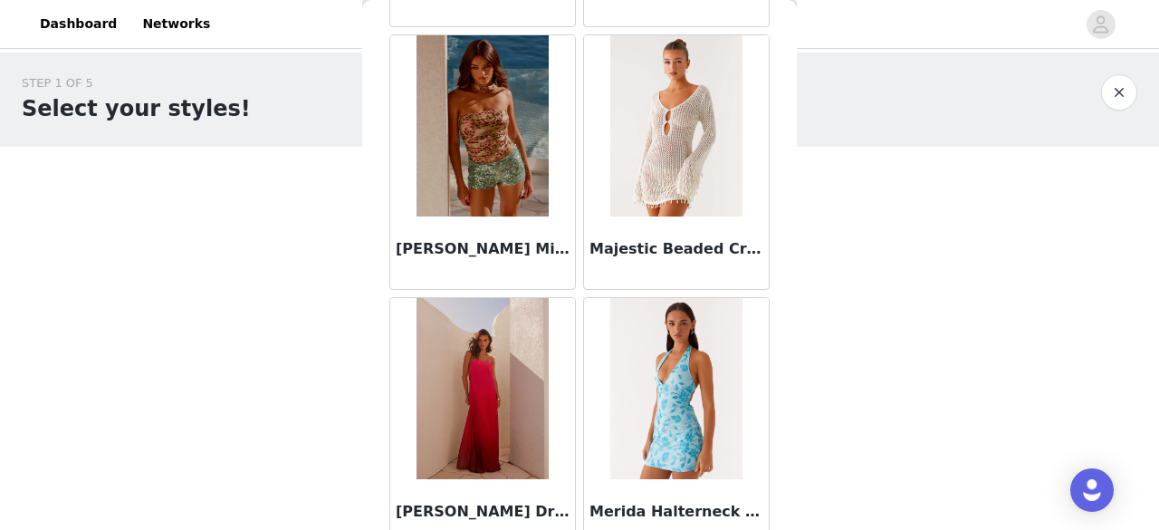
scroll to position [7473, 0]
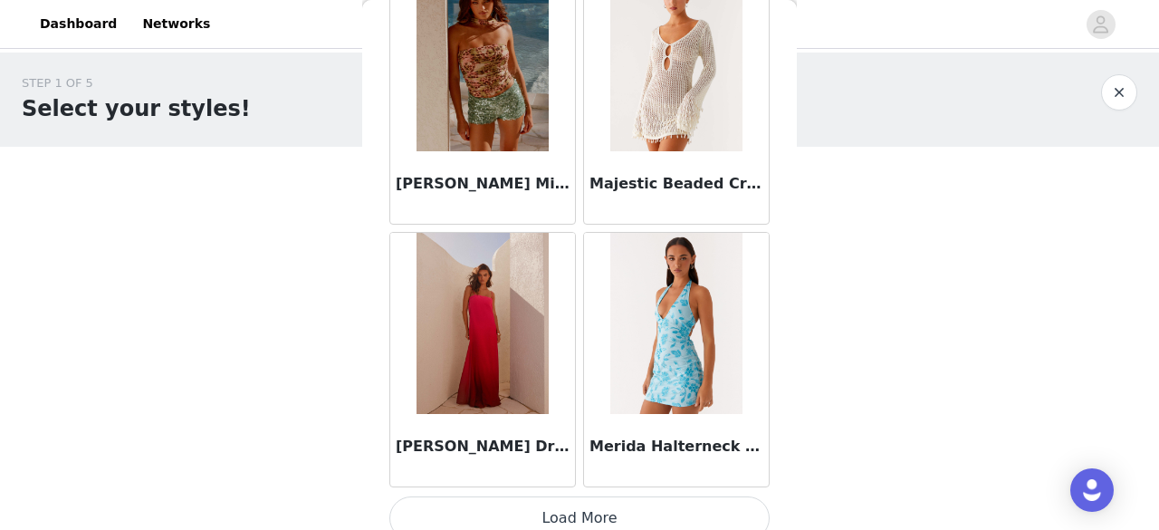
click at [575, 509] on button "Load More" at bounding box center [579, 517] width 380 height 43
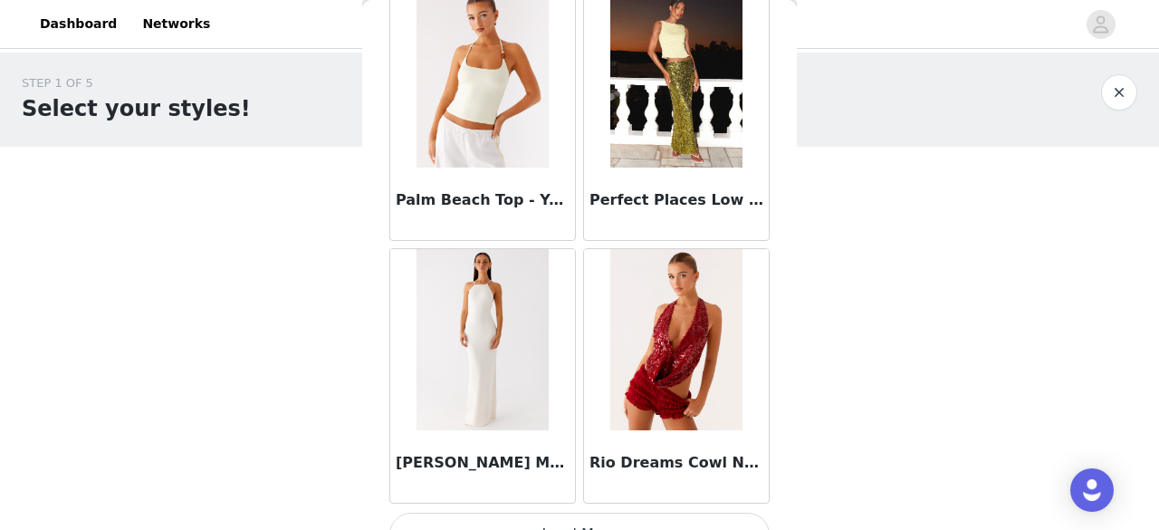
scroll to position [10093, 0]
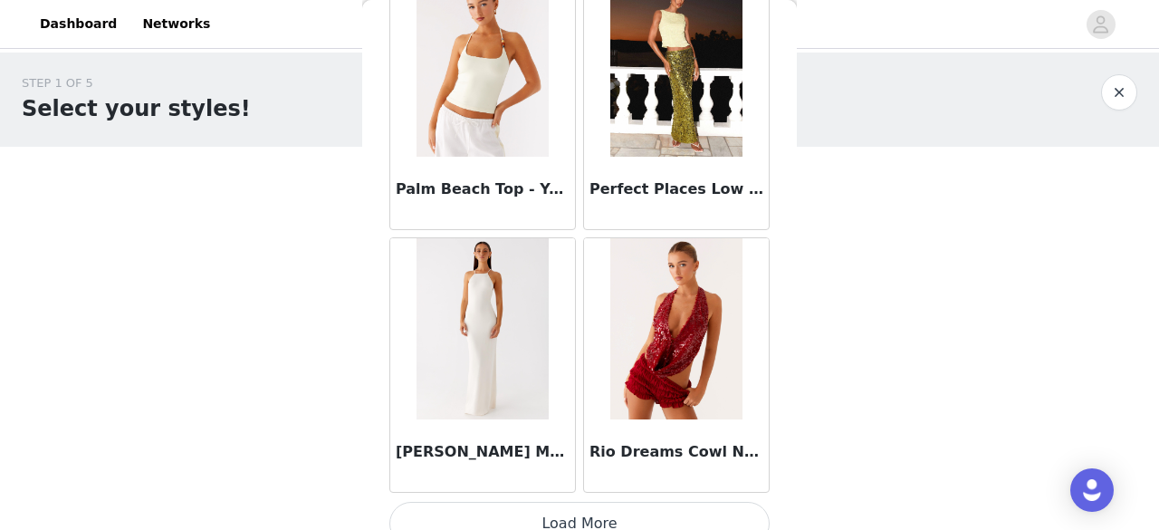
click at [603, 502] on button "Load More" at bounding box center [579, 523] width 380 height 43
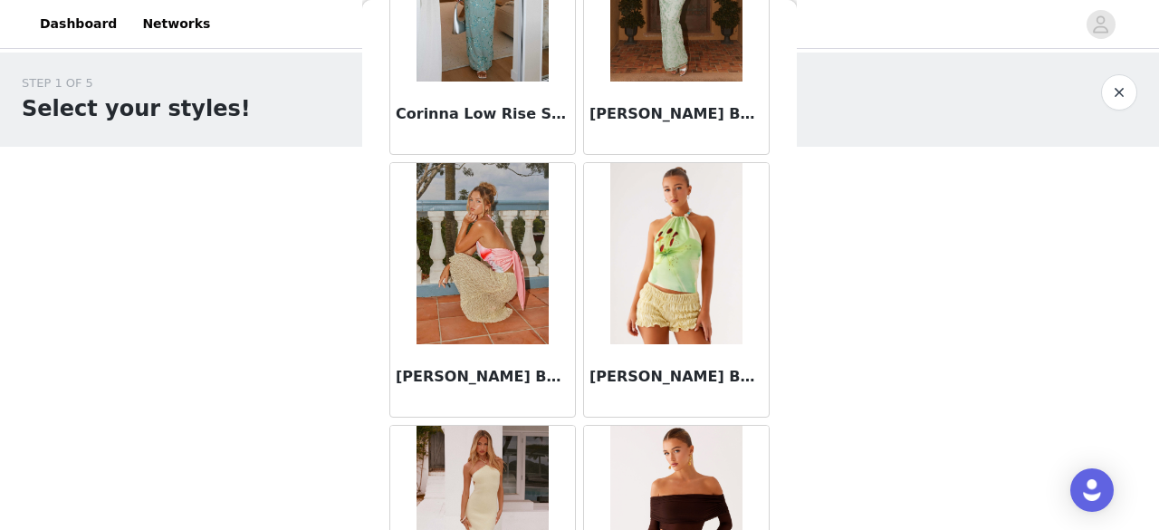
scroll to position [0, 0]
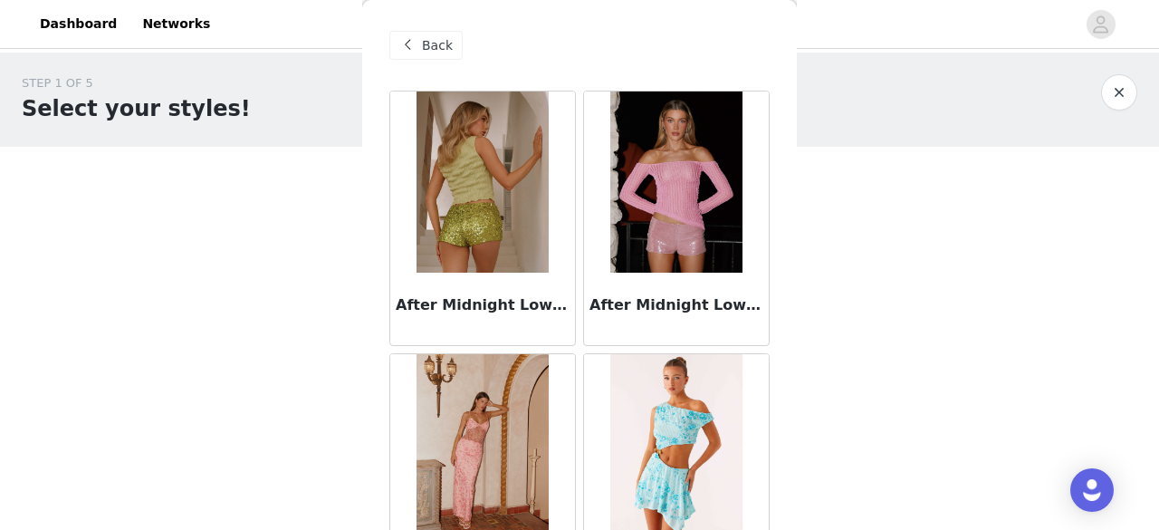
click at [417, 44] on span at bounding box center [408, 45] width 22 height 22
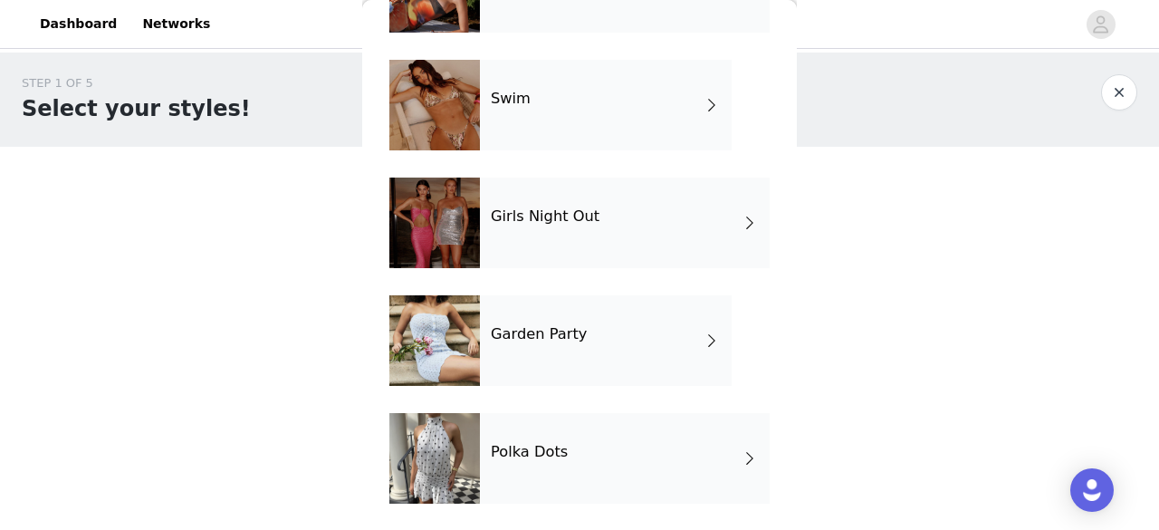
scroll to position [321, 0]
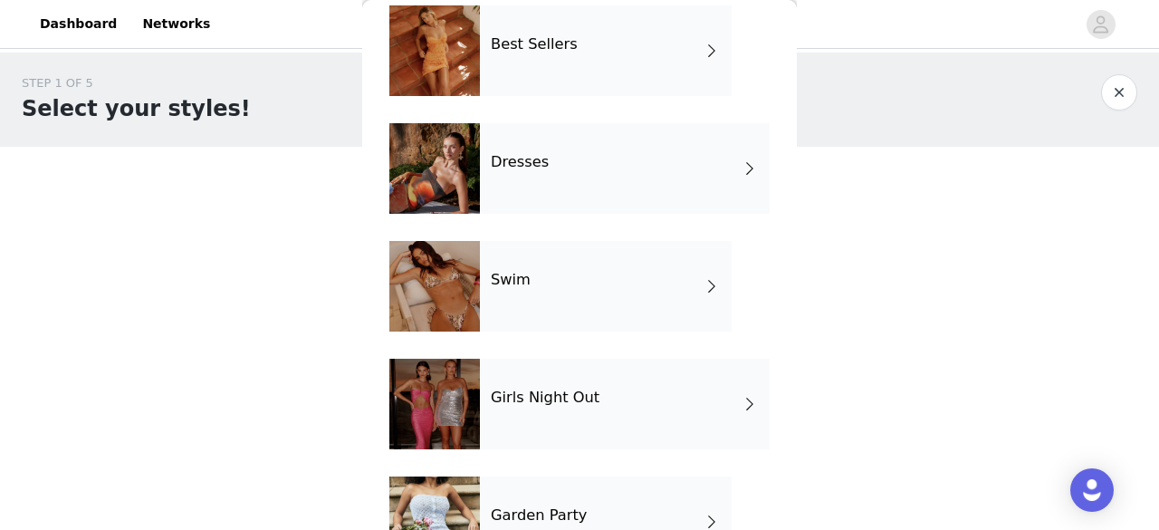
click at [567, 284] on div "Swim" at bounding box center [606, 286] width 252 height 91
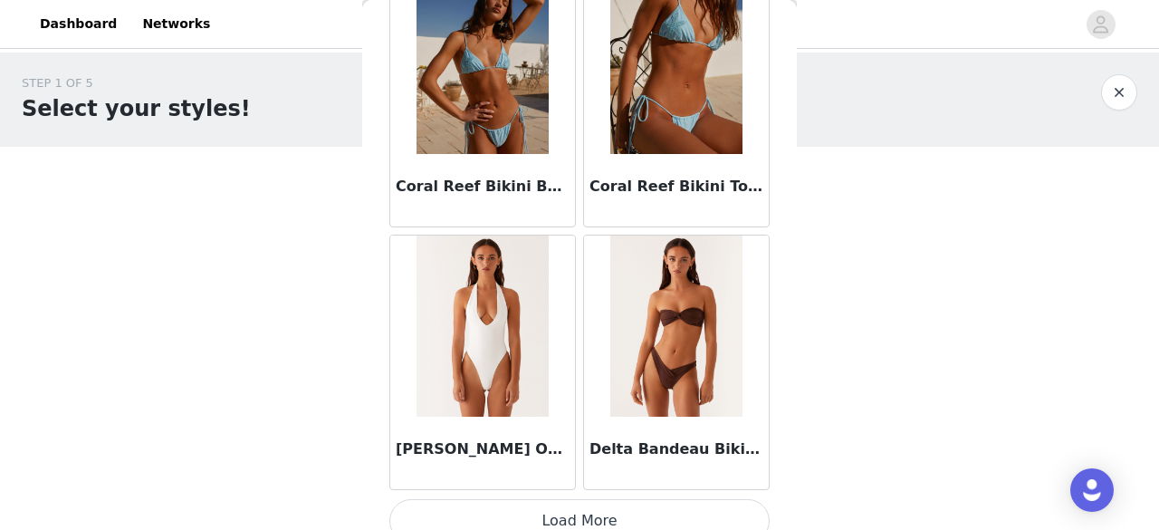
scroll to position [2234, 0]
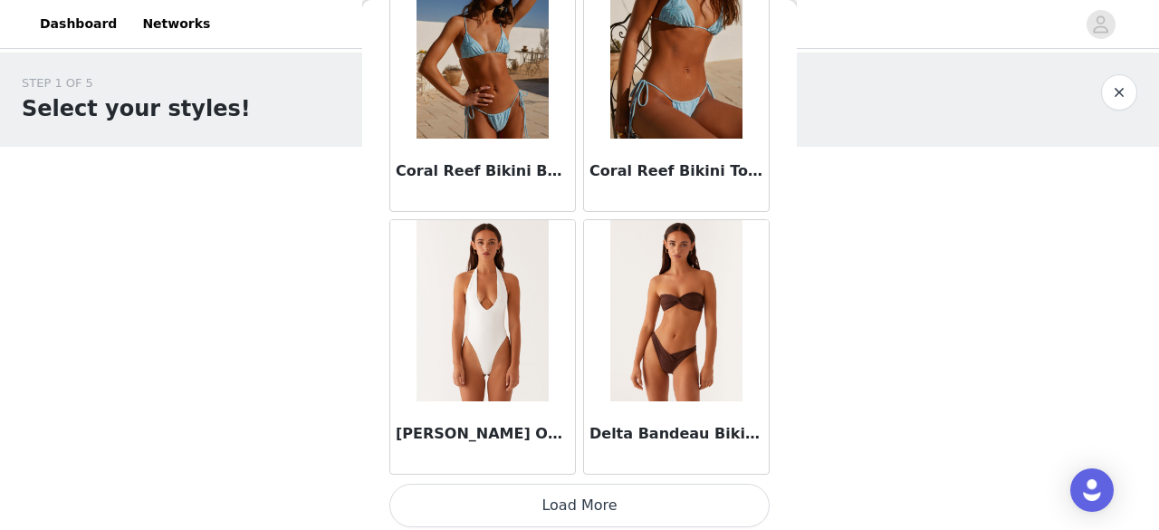
click at [655, 488] on button "Load More" at bounding box center [579, 504] width 380 height 43
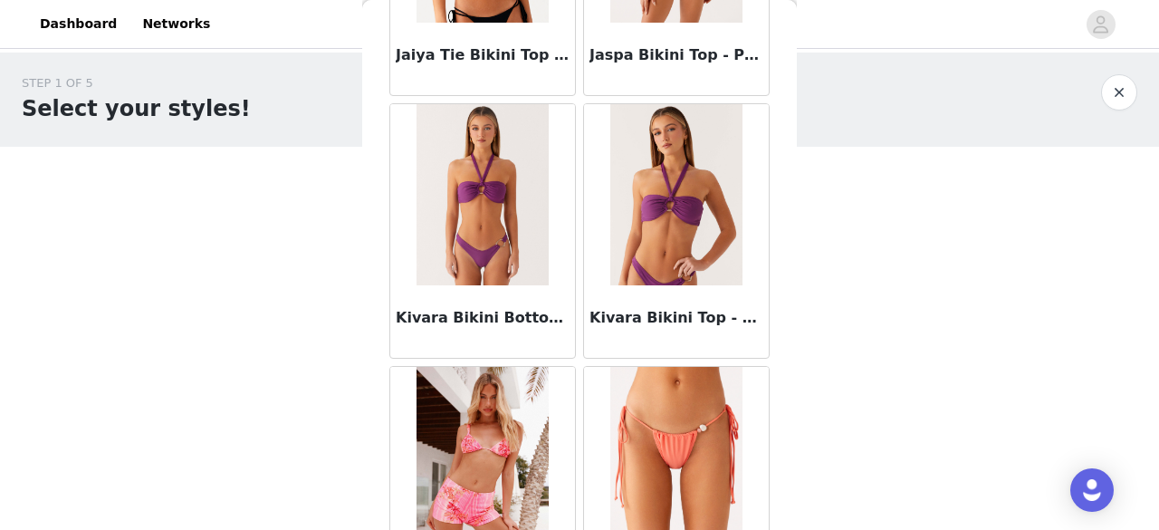
scroll to position [4854, 0]
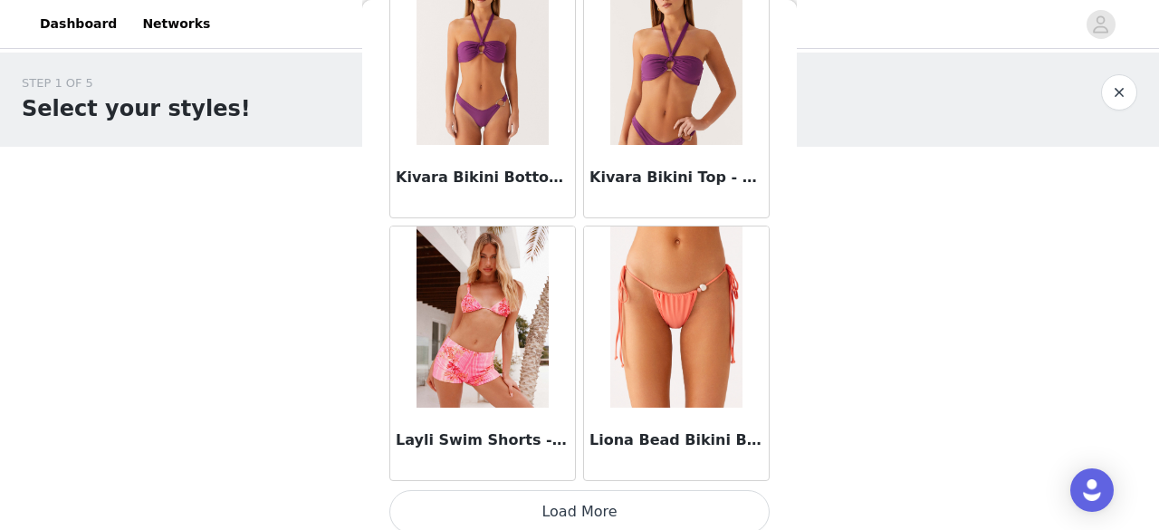
click at [677, 490] on button "Load More" at bounding box center [579, 511] width 380 height 43
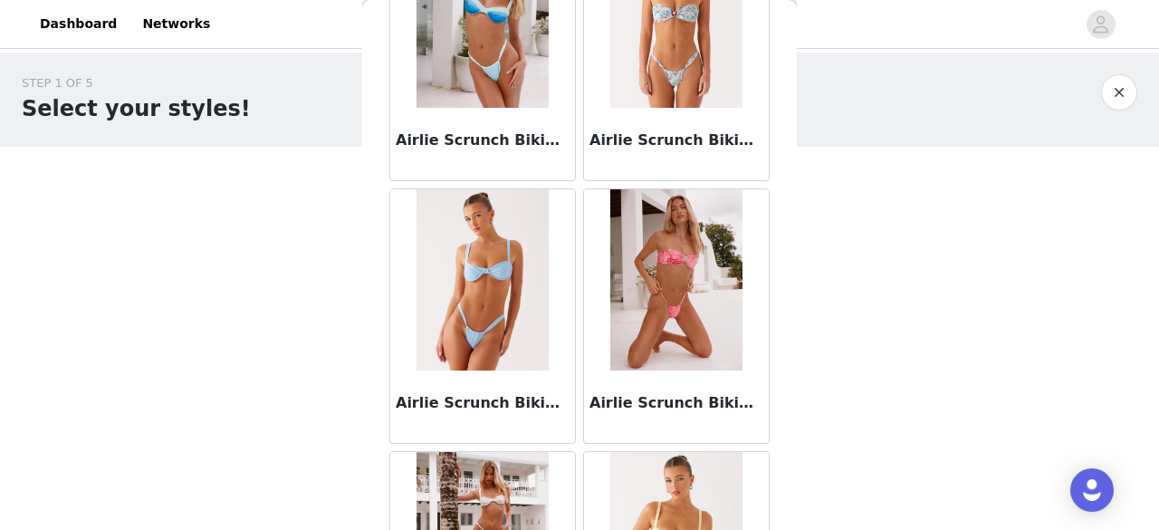
scroll to position [0, 0]
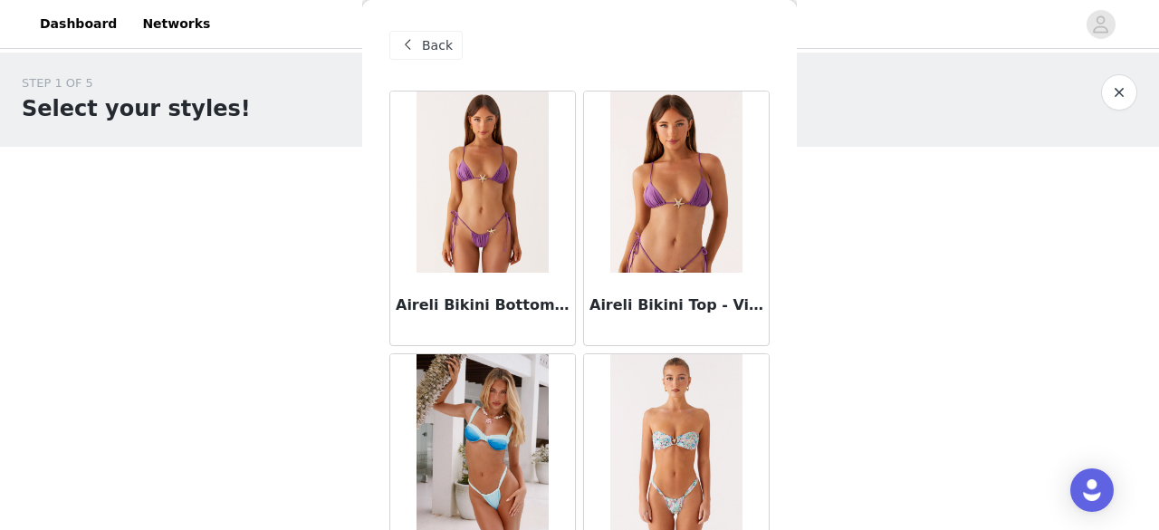
click at [415, 44] on span at bounding box center [408, 45] width 22 height 22
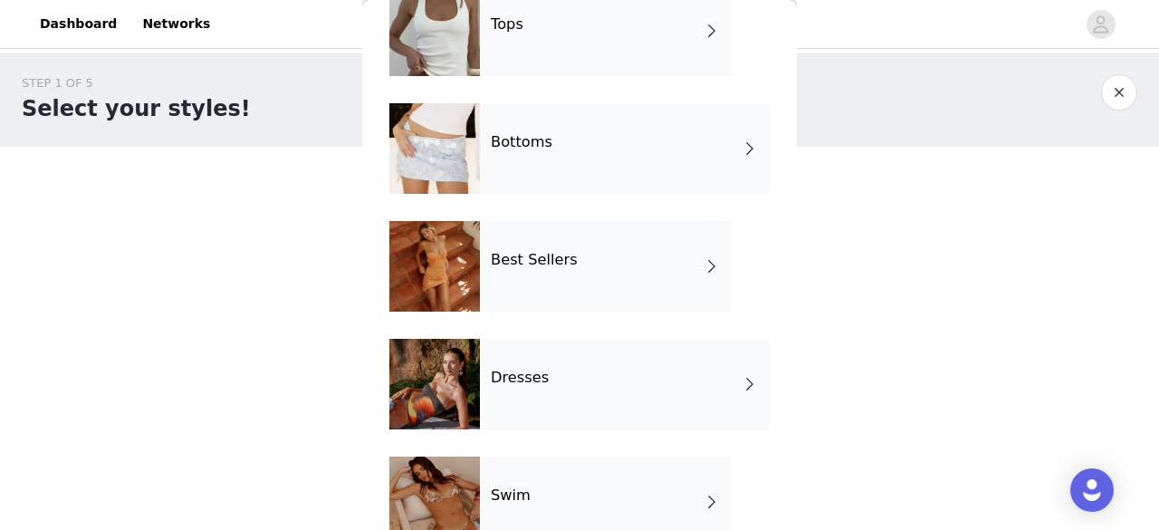
scroll to position [181, 0]
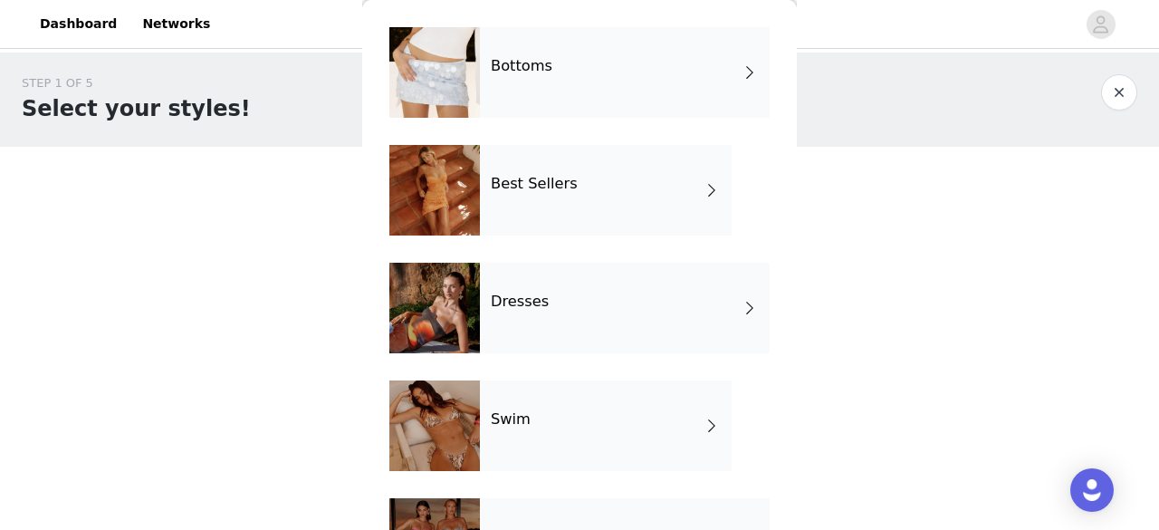
click at [573, 296] on div "Dresses" at bounding box center [625, 308] width 290 height 91
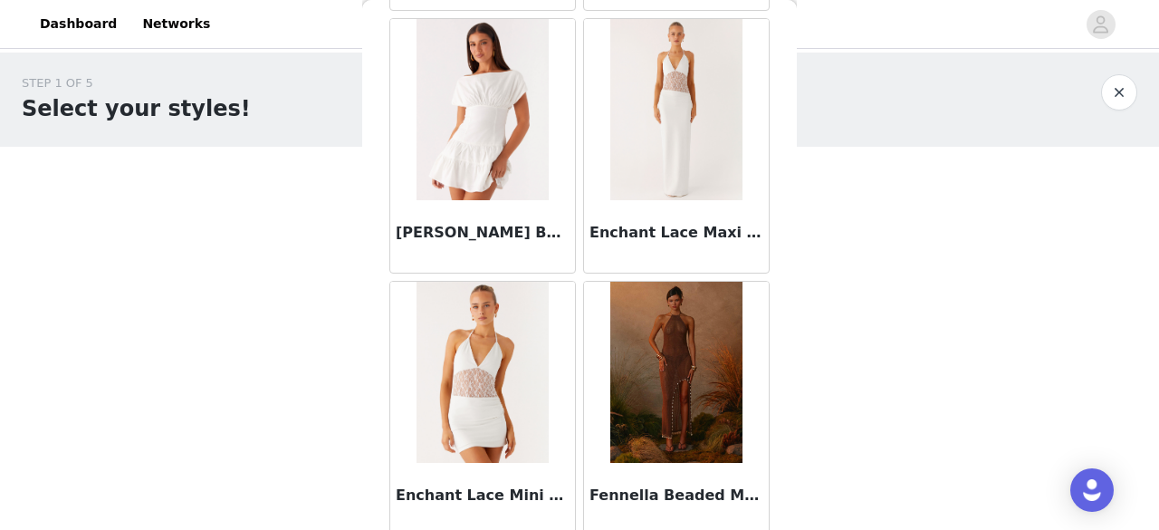
scroll to position [2234, 0]
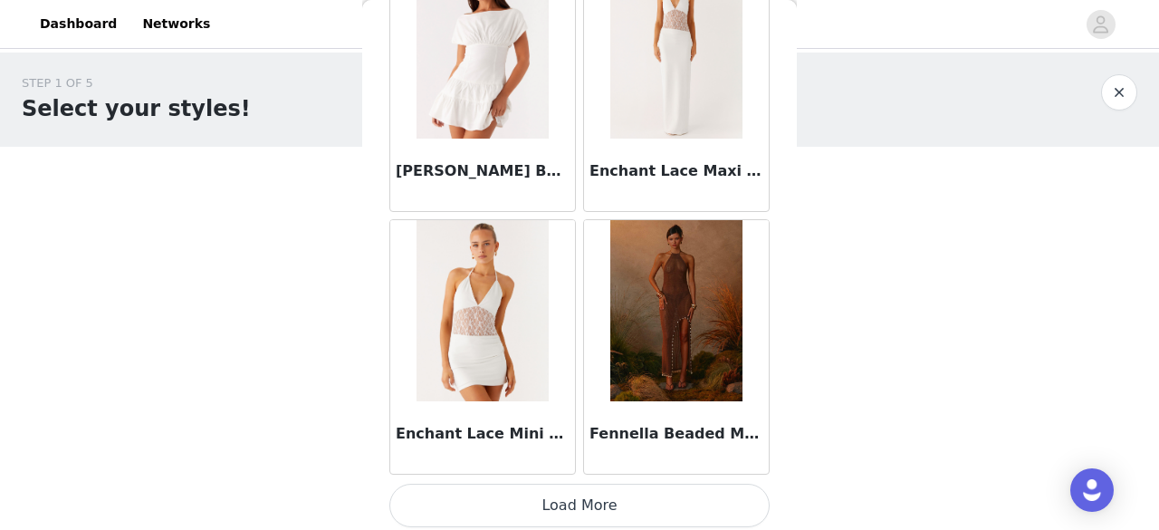
click at [627, 499] on button "Load More" at bounding box center [579, 504] width 380 height 43
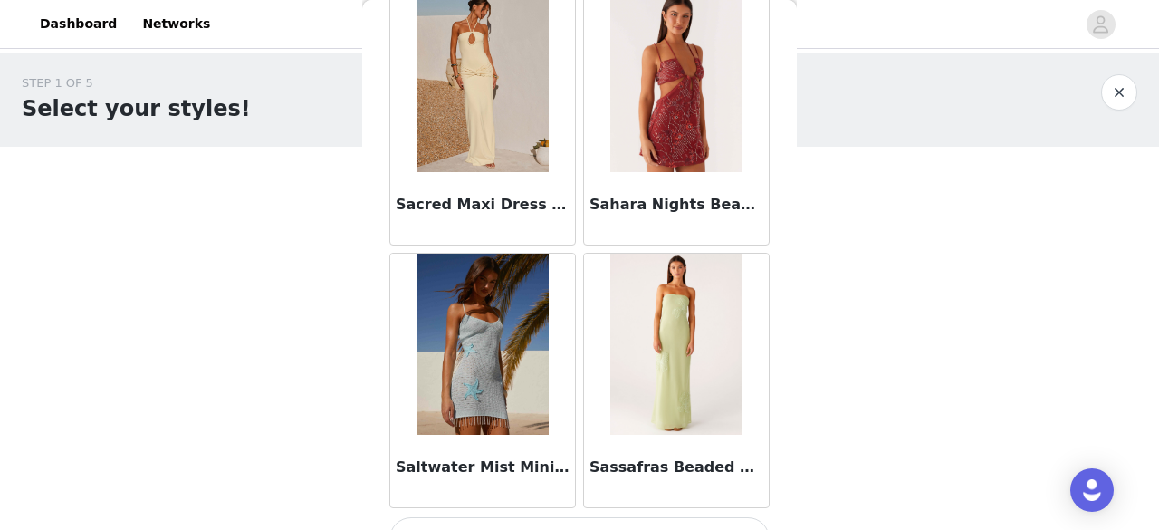
scroll to position [4854, 0]
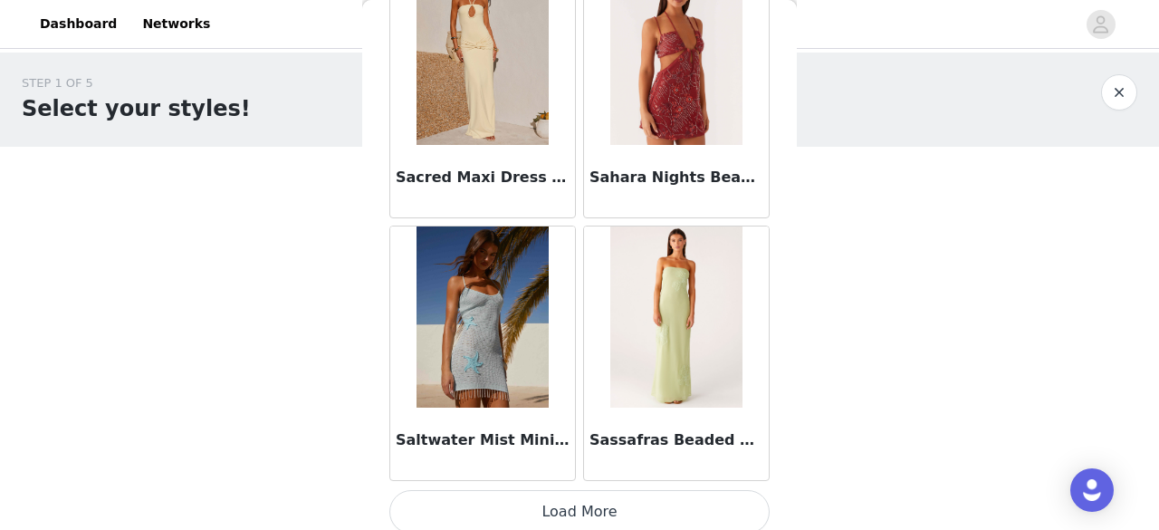
click at [598, 502] on button "Load More" at bounding box center [579, 511] width 380 height 43
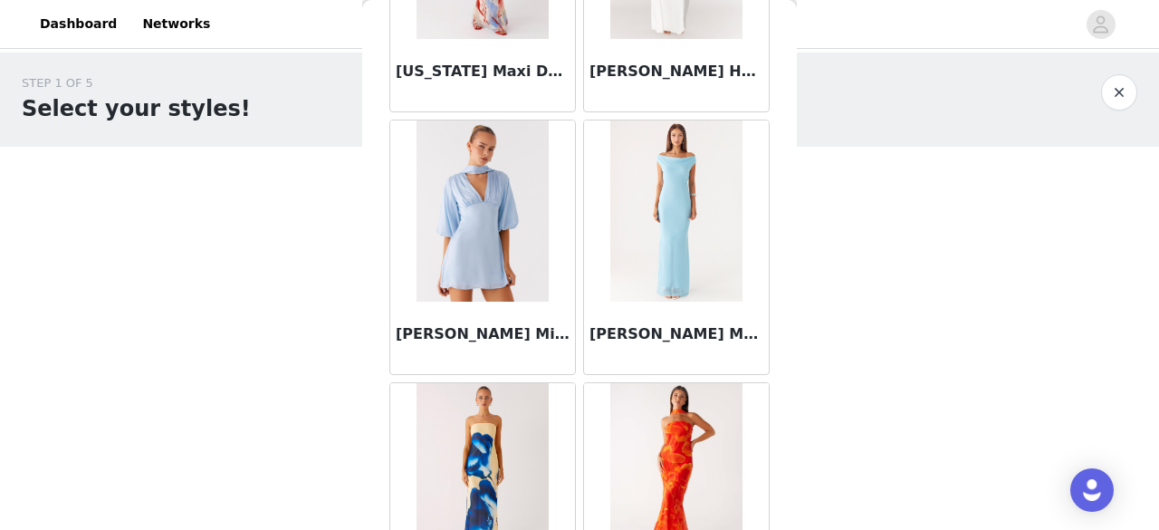
scroll to position [7473, 0]
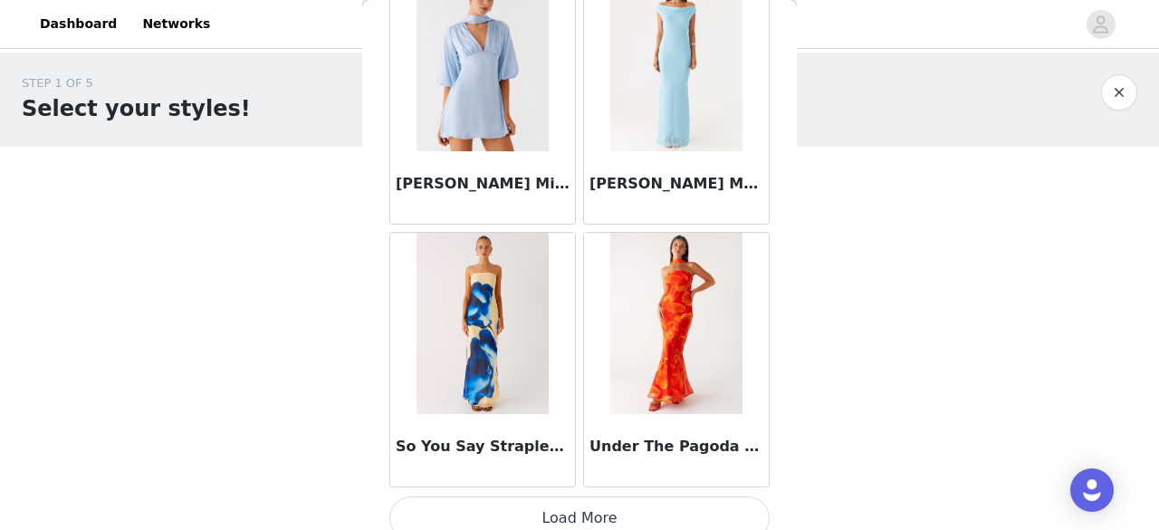
click at [585, 500] on button "Load More" at bounding box center [579, 517] width 380 height 43
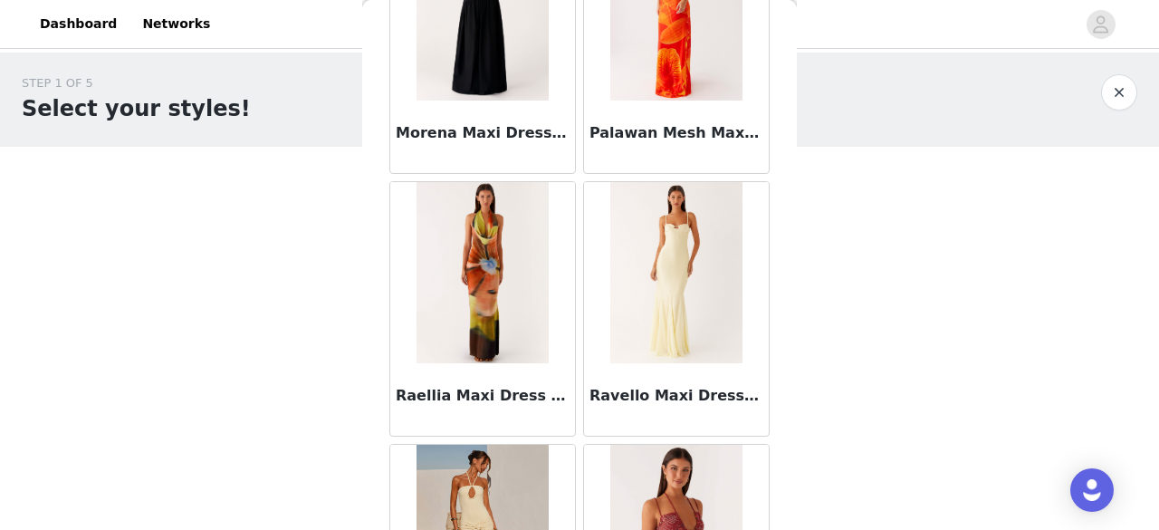
scroll to position [0, 0]
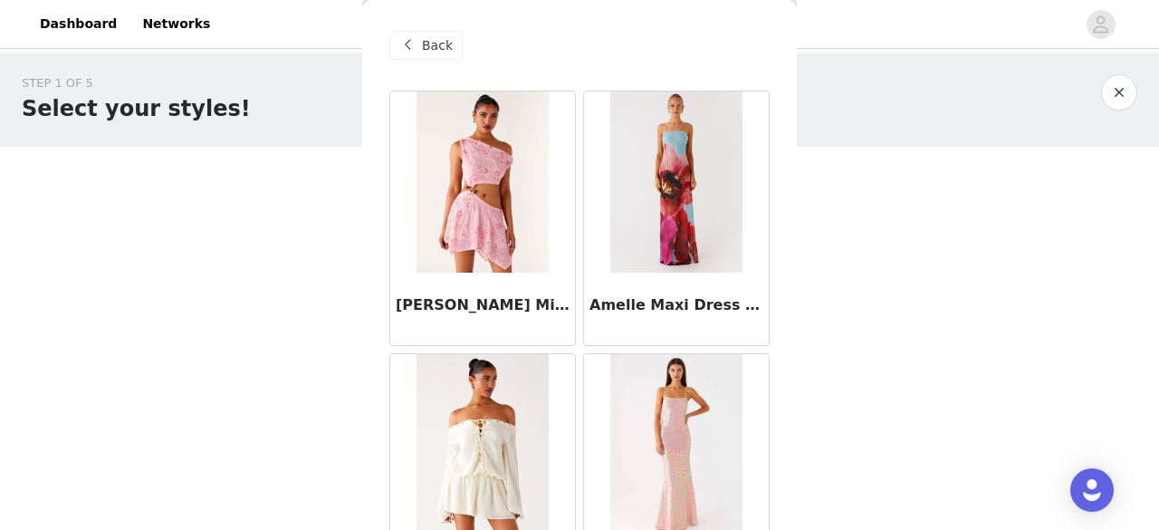
click at [435, 37] on span "Back" at bounding box center [437, 45] width 31 height 19
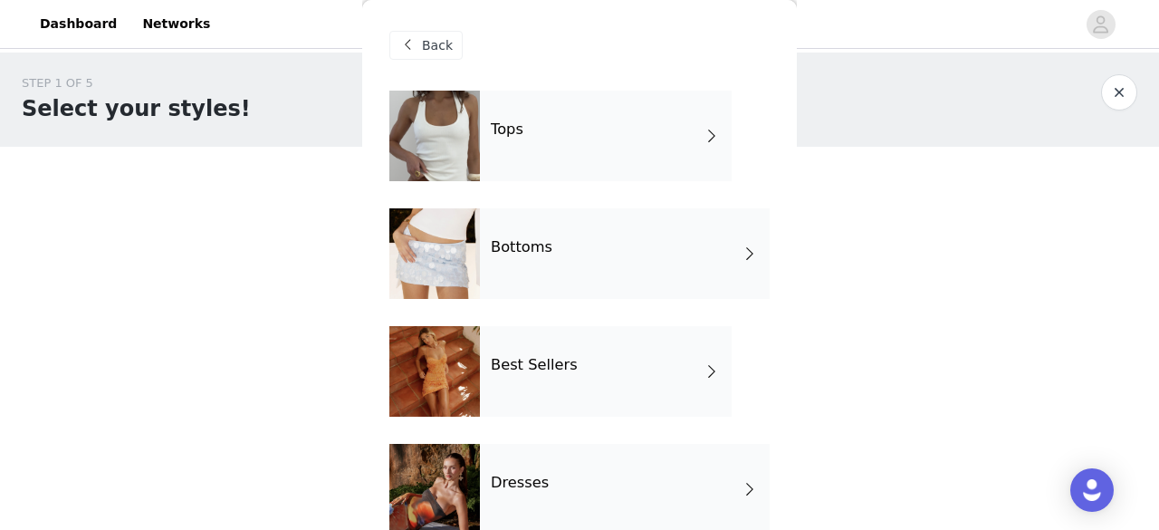
scroll to position [181, 0]
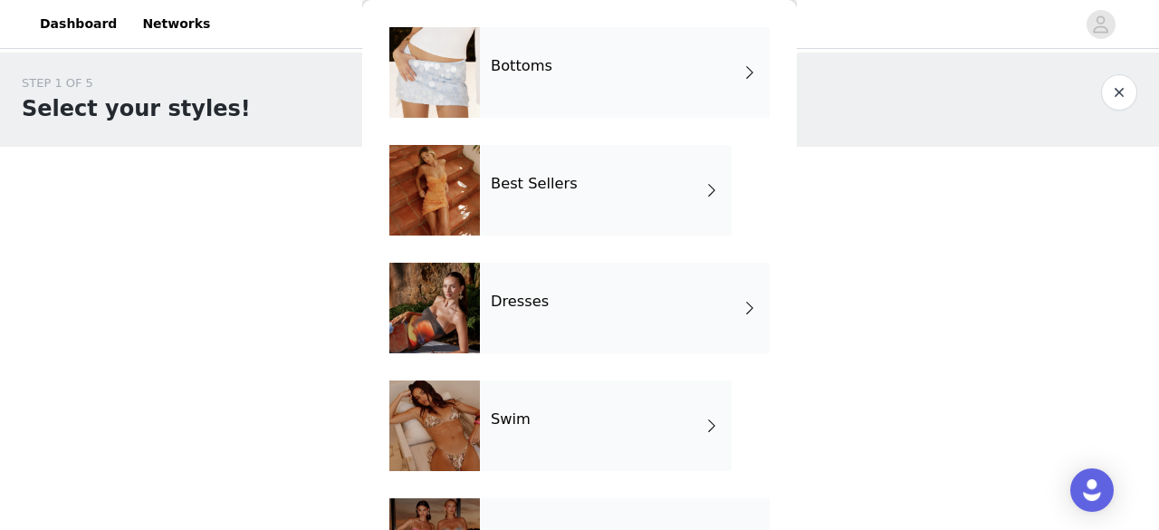
click at [566, 315] on div "Dresses" at bounding box center [625, 308] width 290 height 91
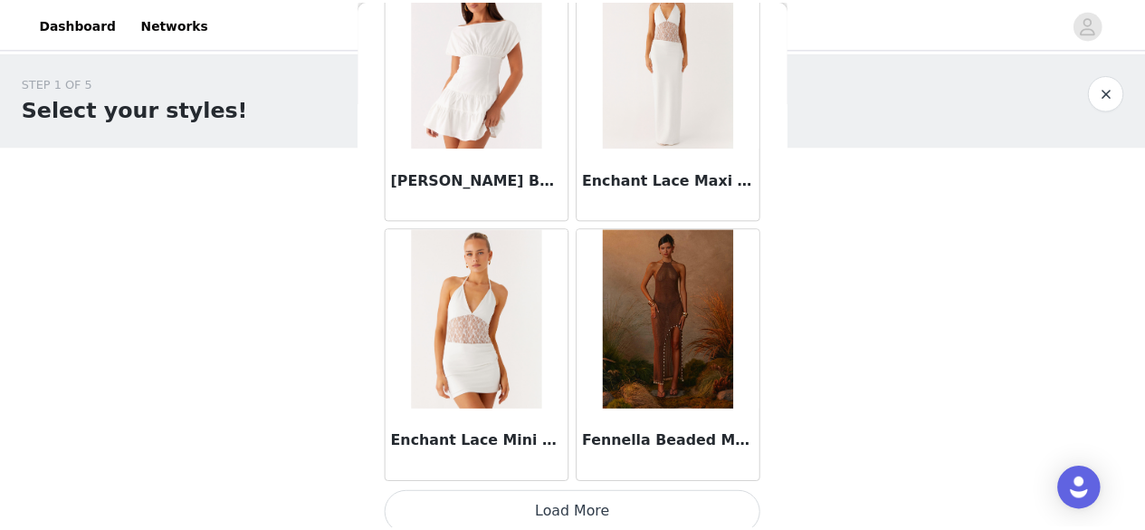
scroll to position [2234, 0]
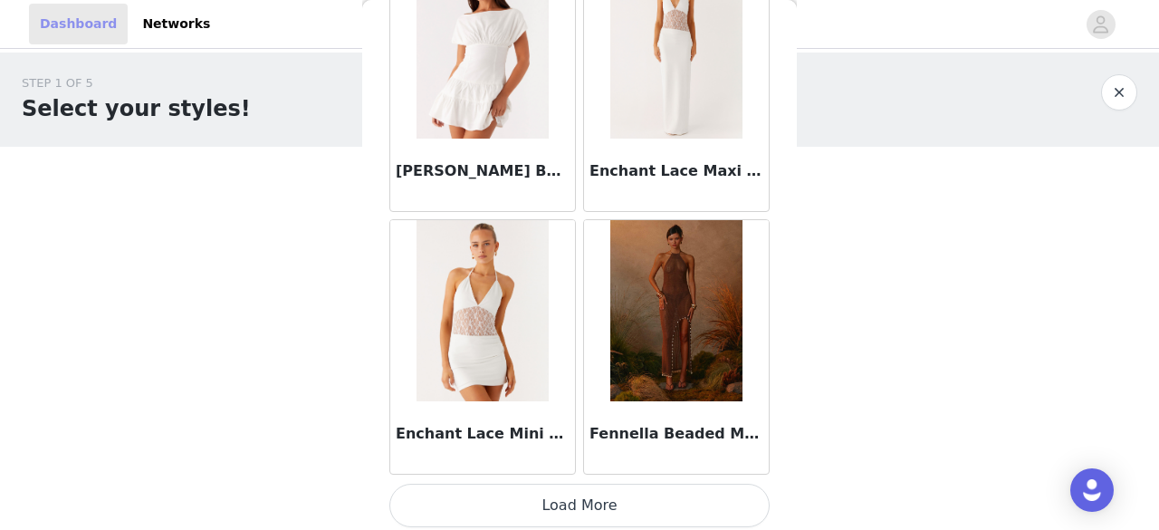
click at [63, 27] on link "Dashboard" at bounding box center [78, 24] width 99 height 41
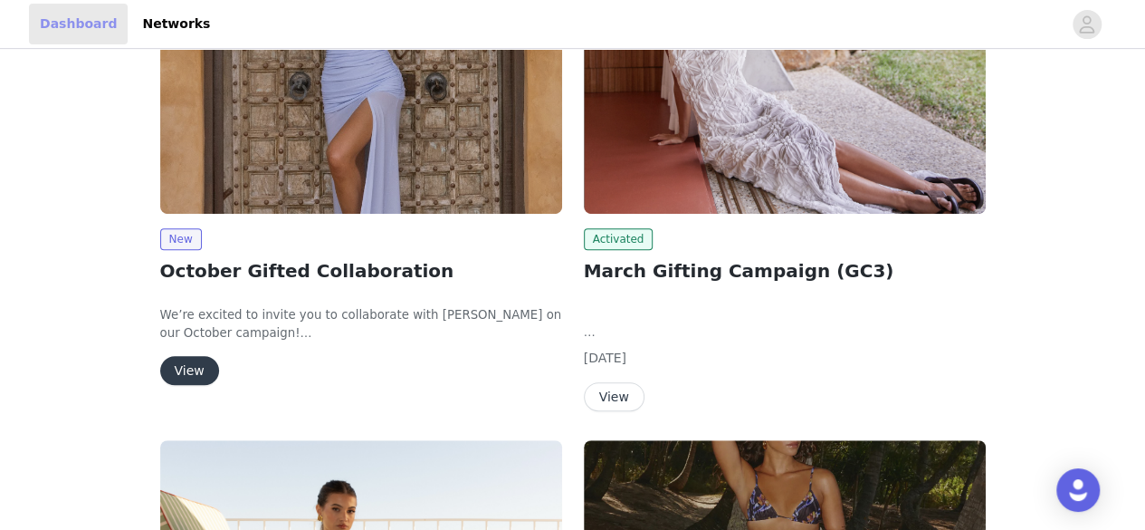
scroll to position [362, 0]
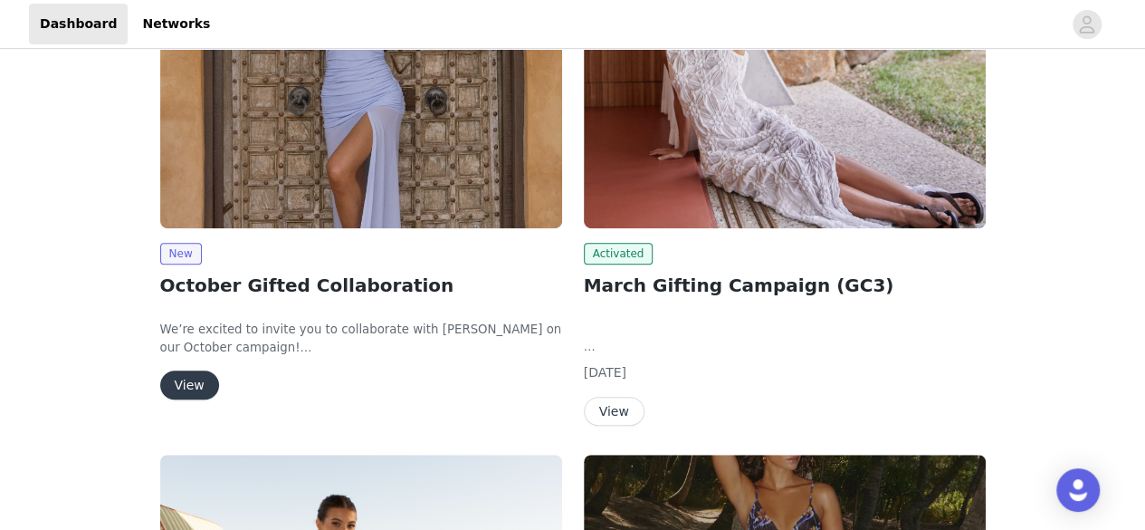
click at [622, 416] on button "View" at bounding box center [614, 411] width 61 height 29
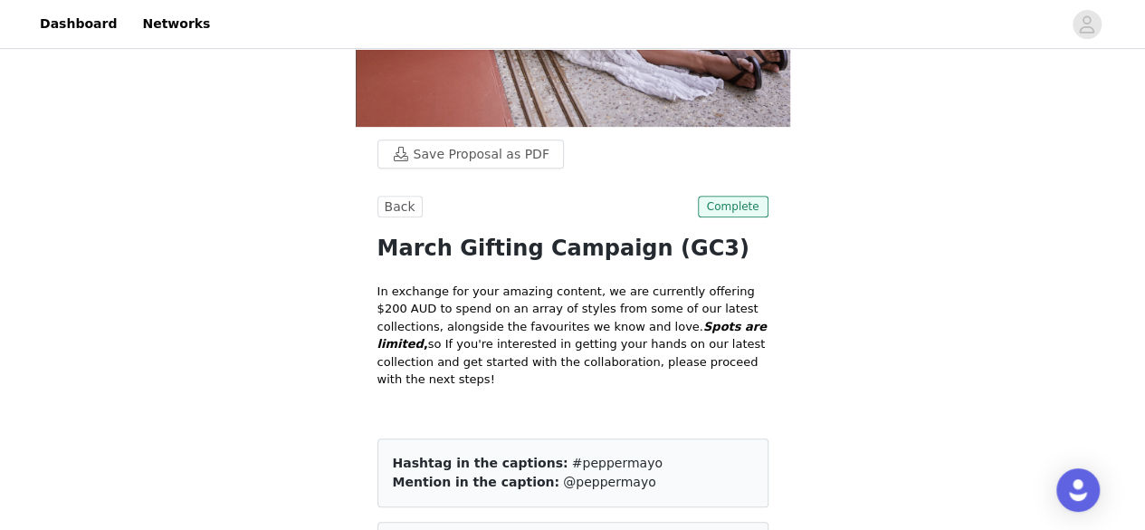
scroll to position [453, 0]
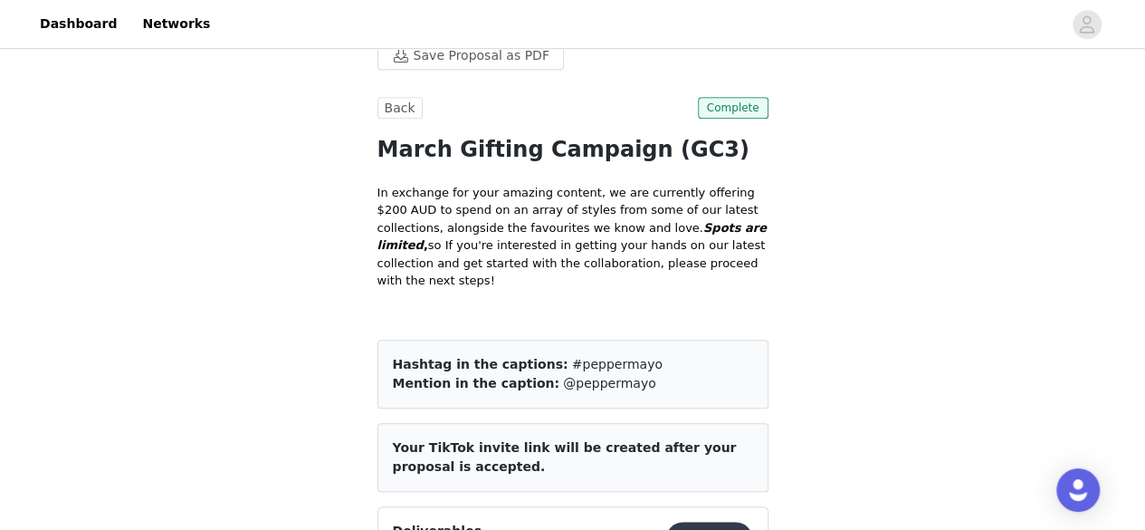
click at [725, 521] on button "Deliver" at bounding box center [709, 539] width 88 height 36
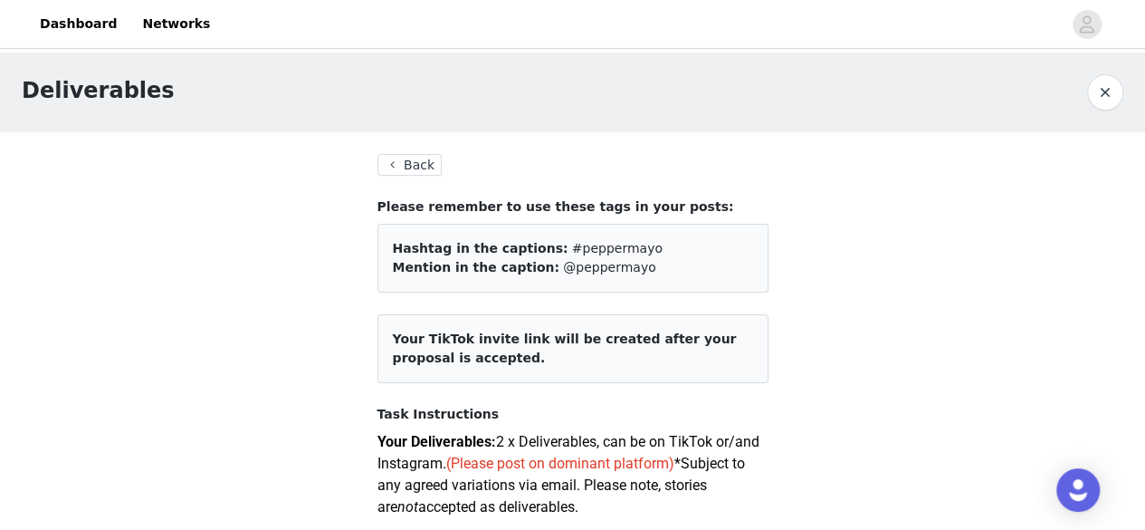
click at [407, 160] on button "Back" at bounding box center [410, 165] width 65 height 22
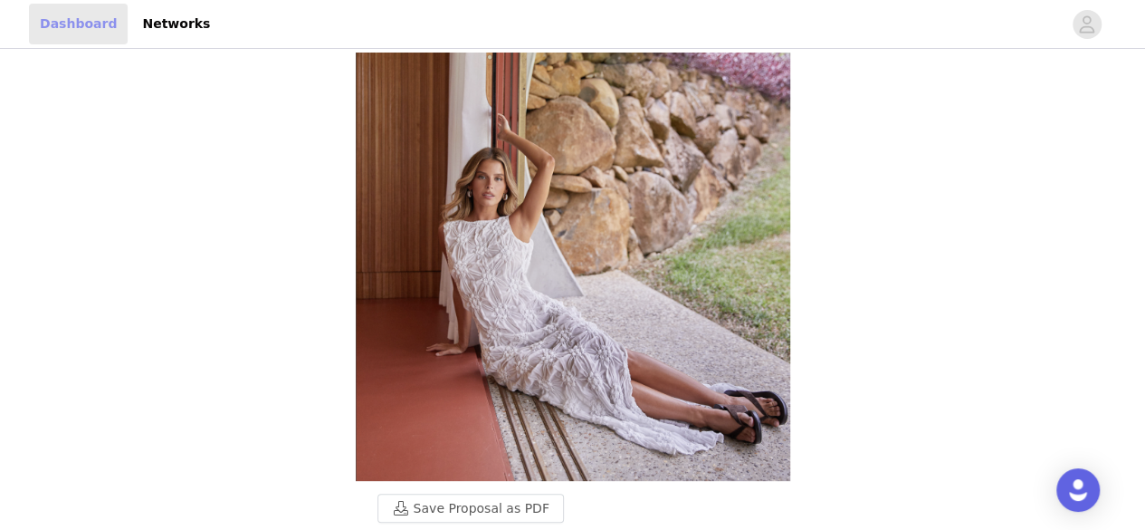
click at [72, 21] on link "Dashboard" at bounding box center [78, 24] width 99 height 41
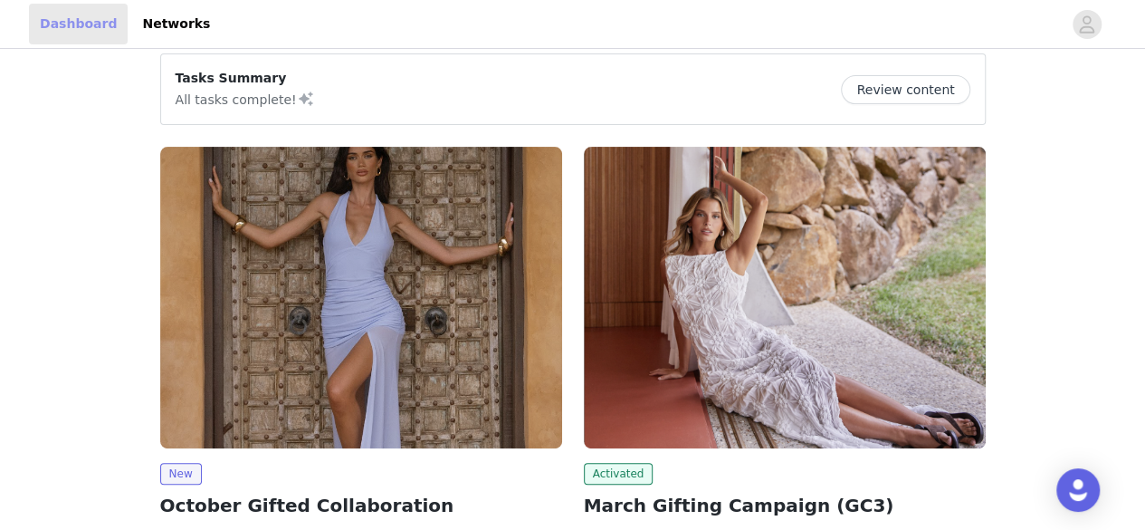
scroll to position [272, 0]
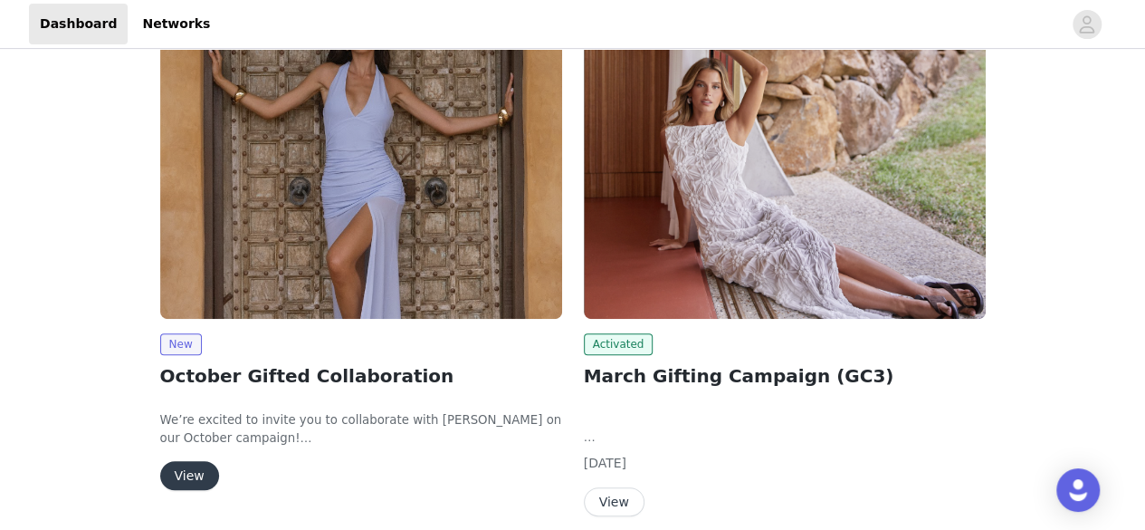
click at [359, 196] on img at bounding box center [361, 167] width 402 height 301
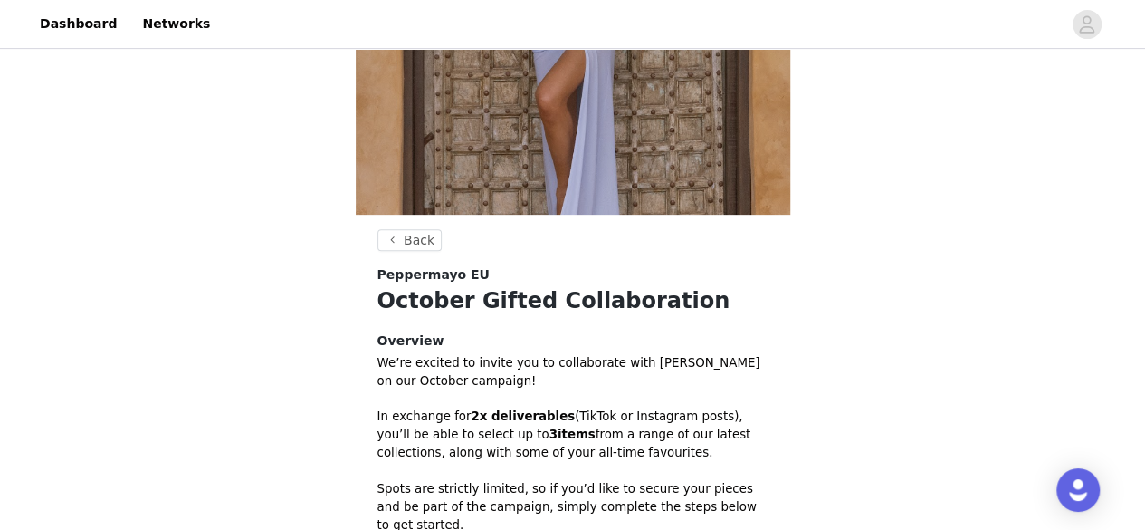
scroll to position [629, 0]
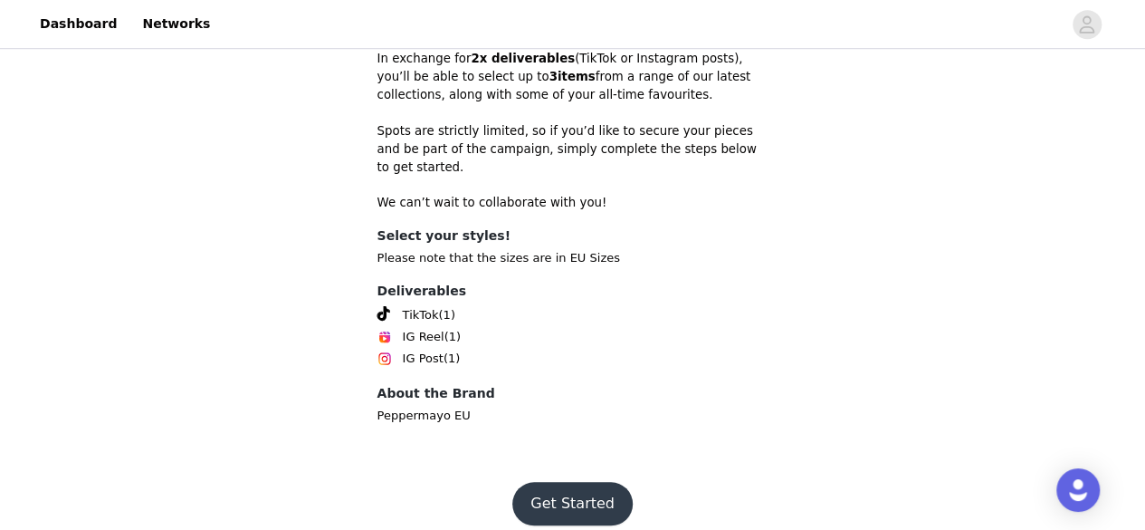
click at [603, 489] on button "Get Started" at bounding box center [572, 503] width 120 height 43
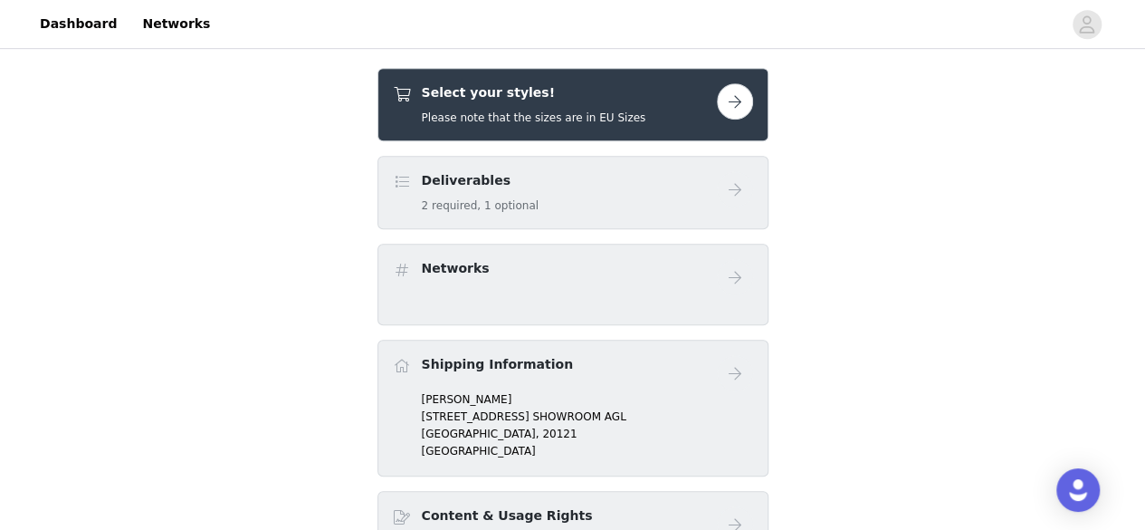
scroll to position [453, 0]
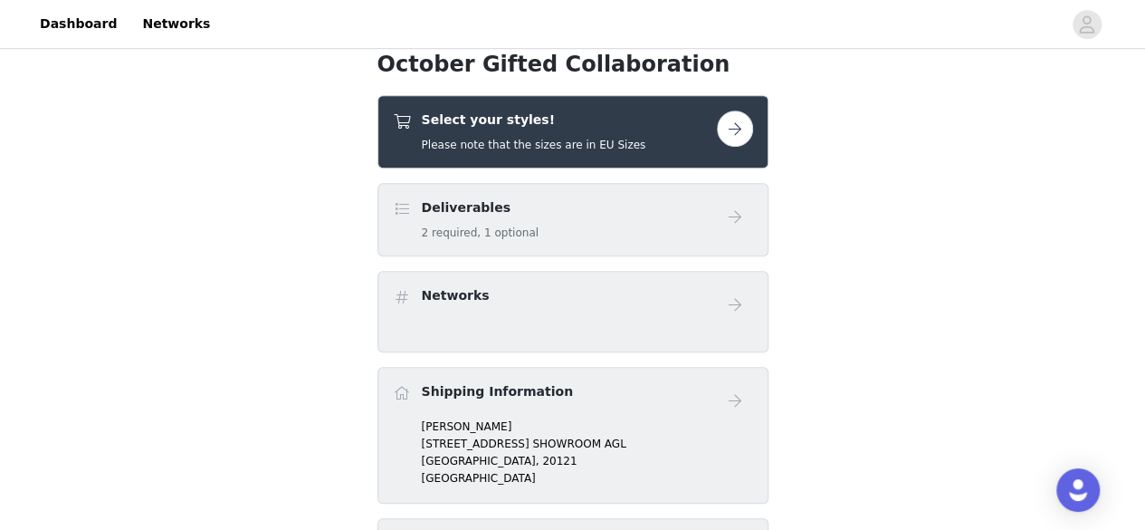
click at [732, 118] on button "button" at bounding box center [735, 128] width 36 height 36
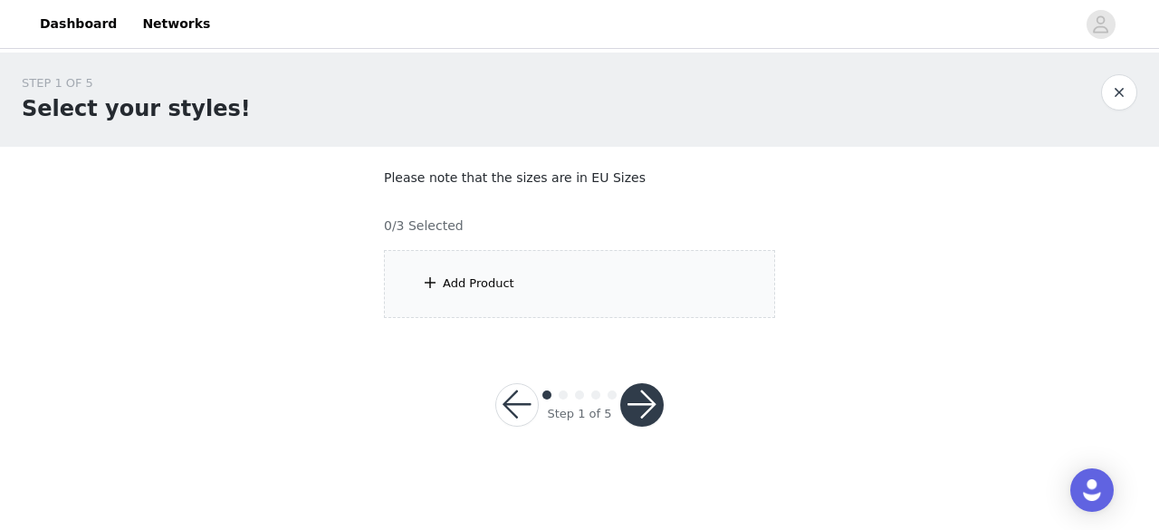
click at [445, 285] on div "Add Product" at bounding box center [479, 283] width 72 height 18
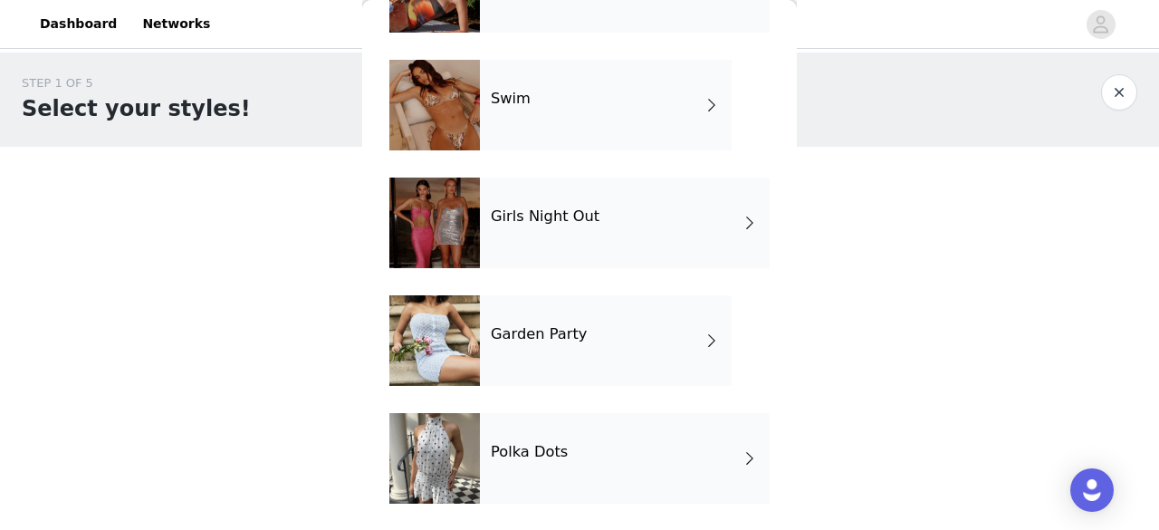
scroll to position [321, 0]
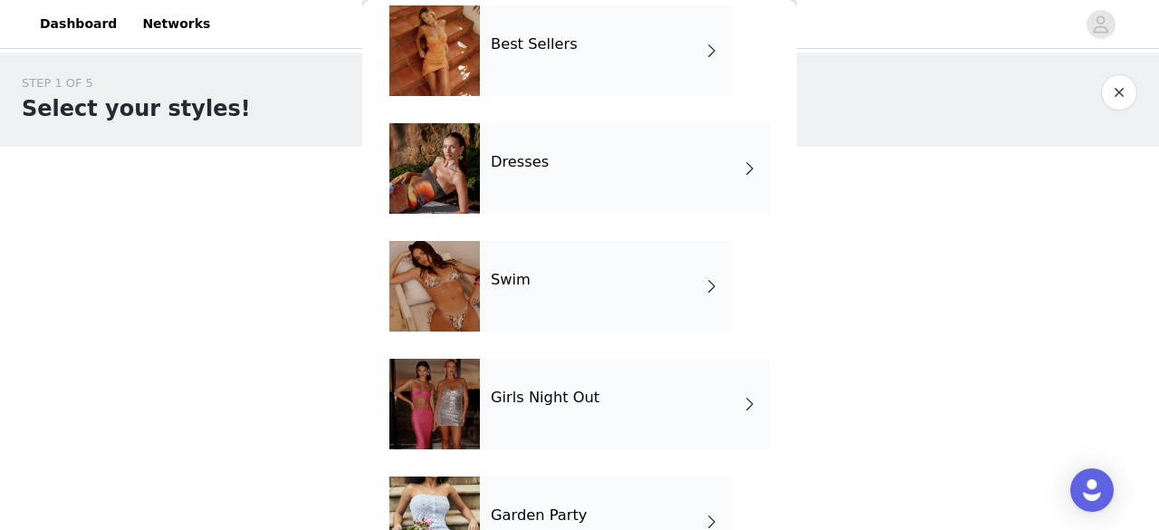
click at [576, 184] on div "Dresses" at bounding box center [625, 168] width 290 height 91
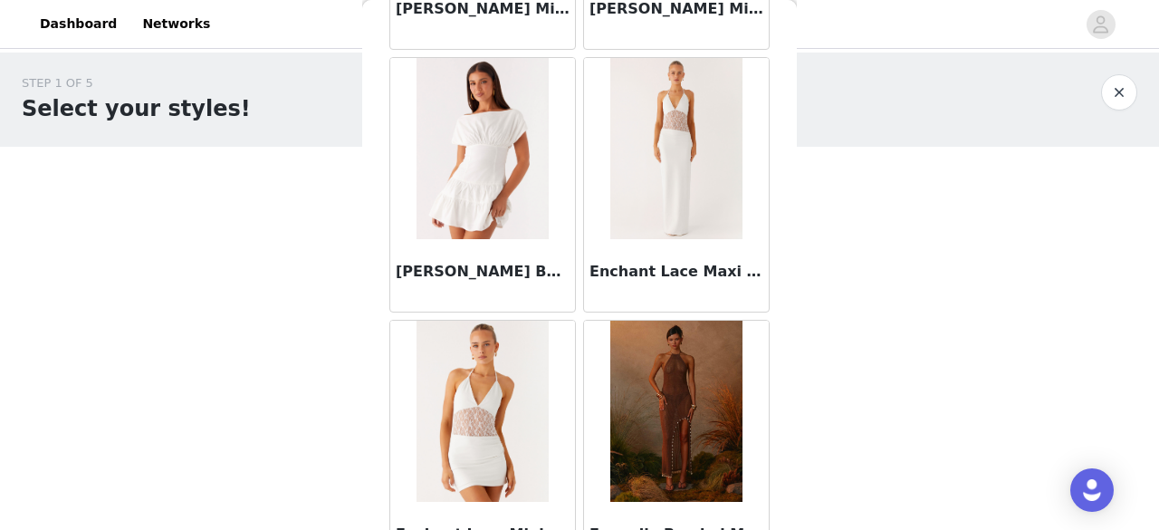
scroll to position [2234, 0]
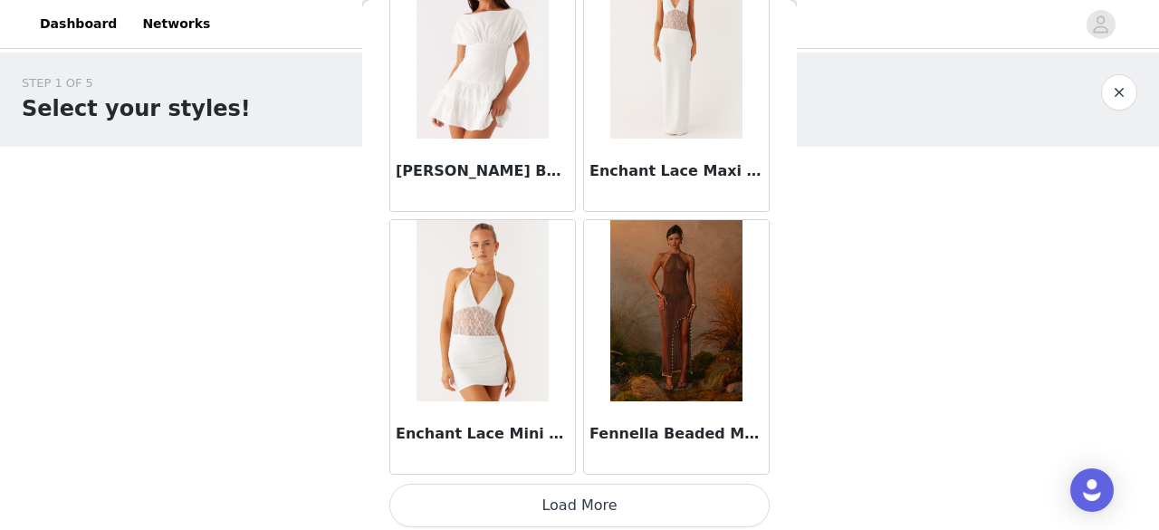
click at [623, 499] on button "Load More" at bounding box center [579, 504] width 380 height 43
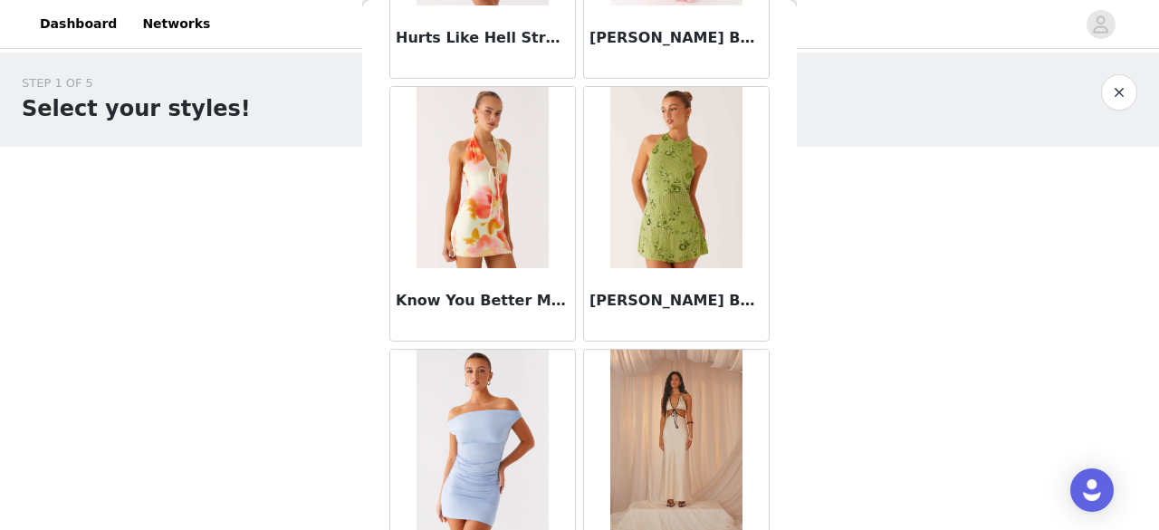
scroll to position [3683, 0]
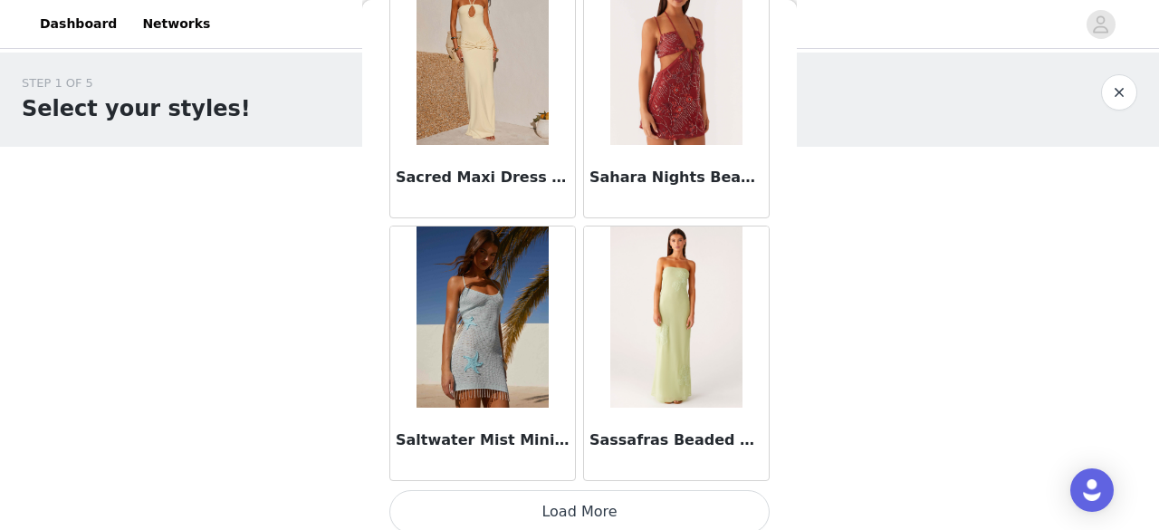
click at [630, 495] on button "Load More" at bounding box center [579, 511] width 380 height 43
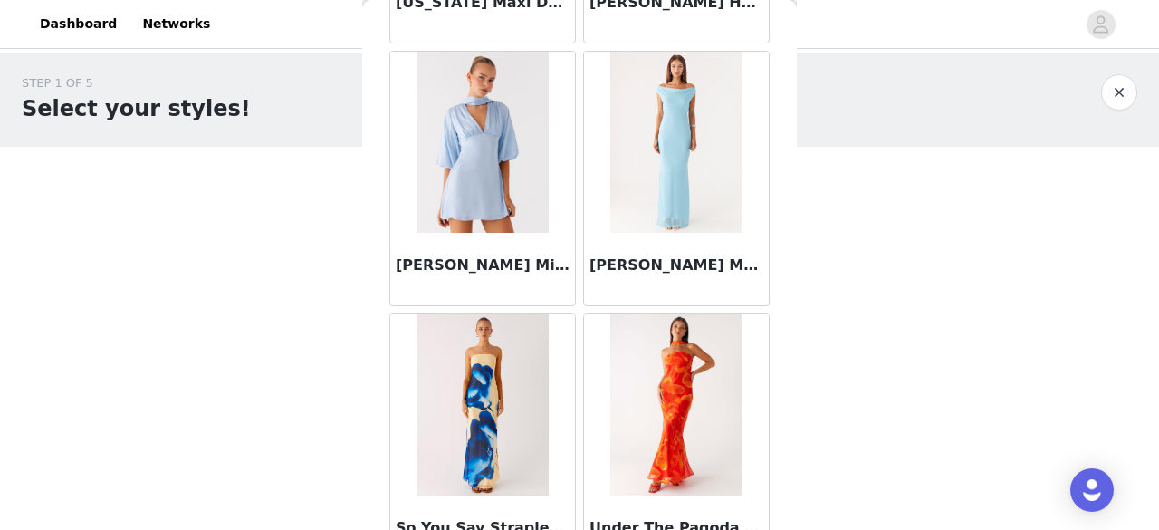
scroll to position [7473, 0]
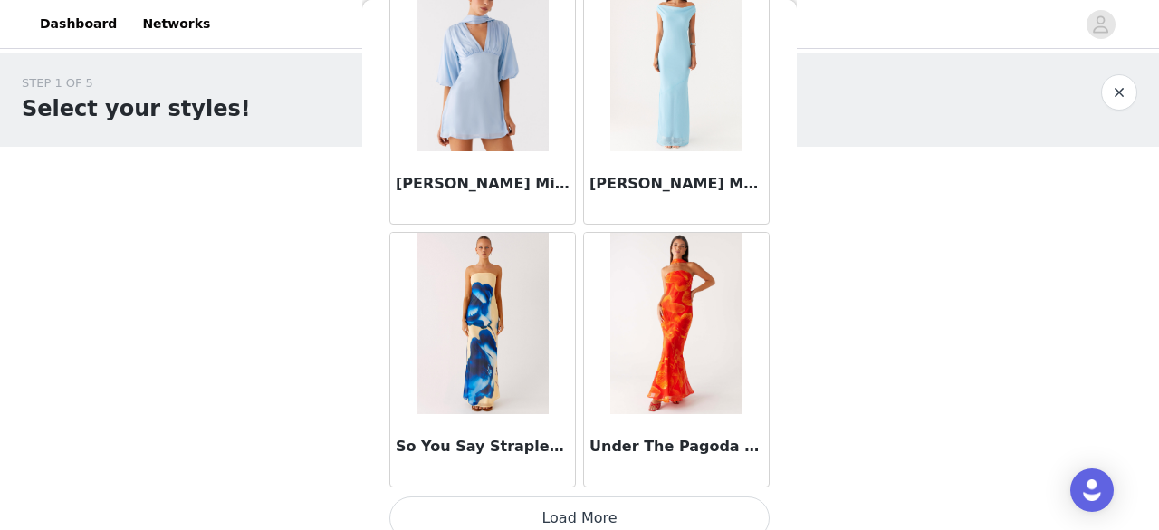
click at [630, 500] on button "Load More" at bounding box center [579, 517] width 380 height 43
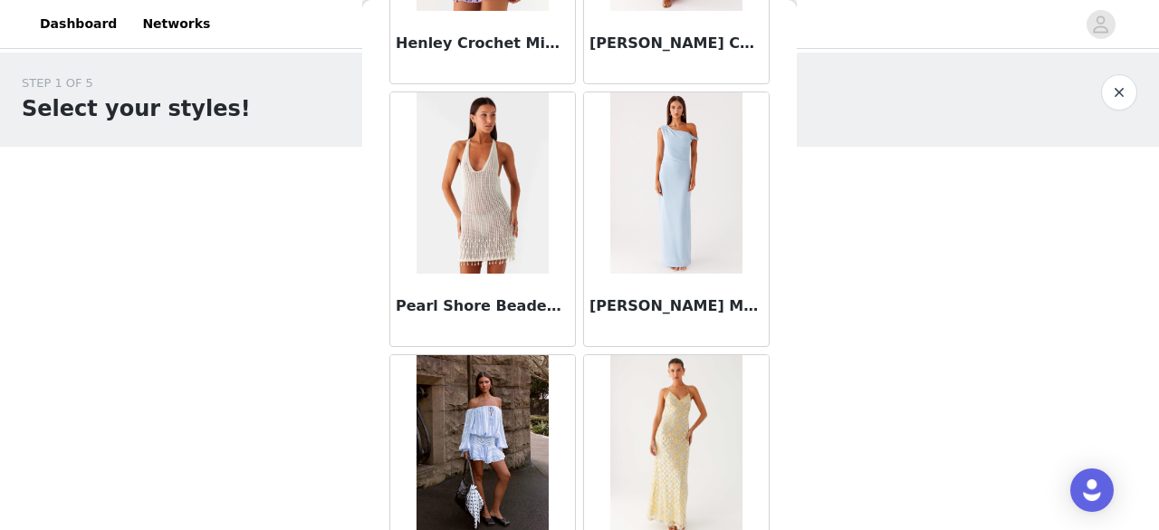
scroll to position [8463, 0]
